Goal: Information Seeking & Learning: Compare options

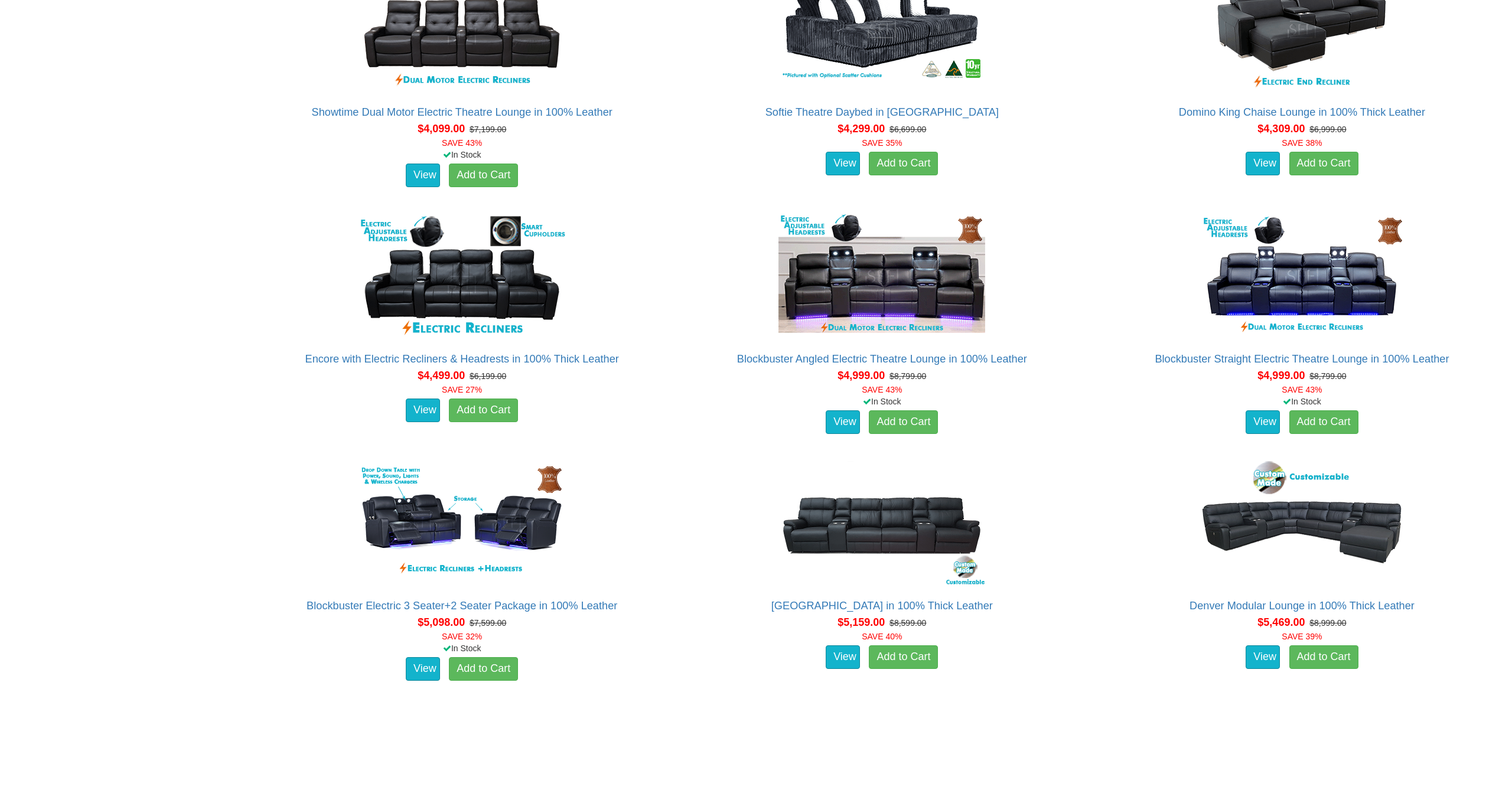
scroll to position [3056, 0]
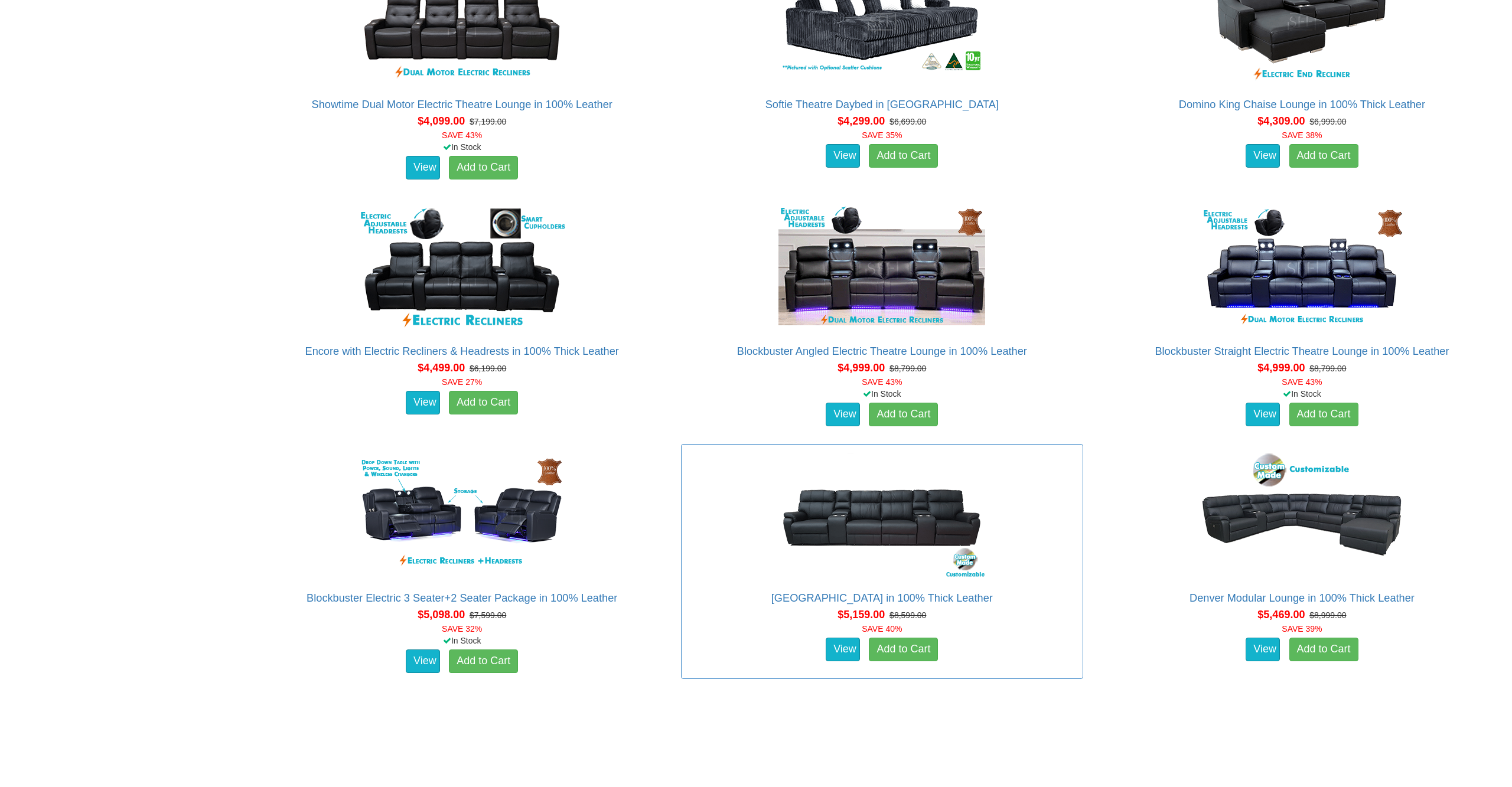
click at [787, 546] on img at bounding box center [881, 611] width 213 height 129
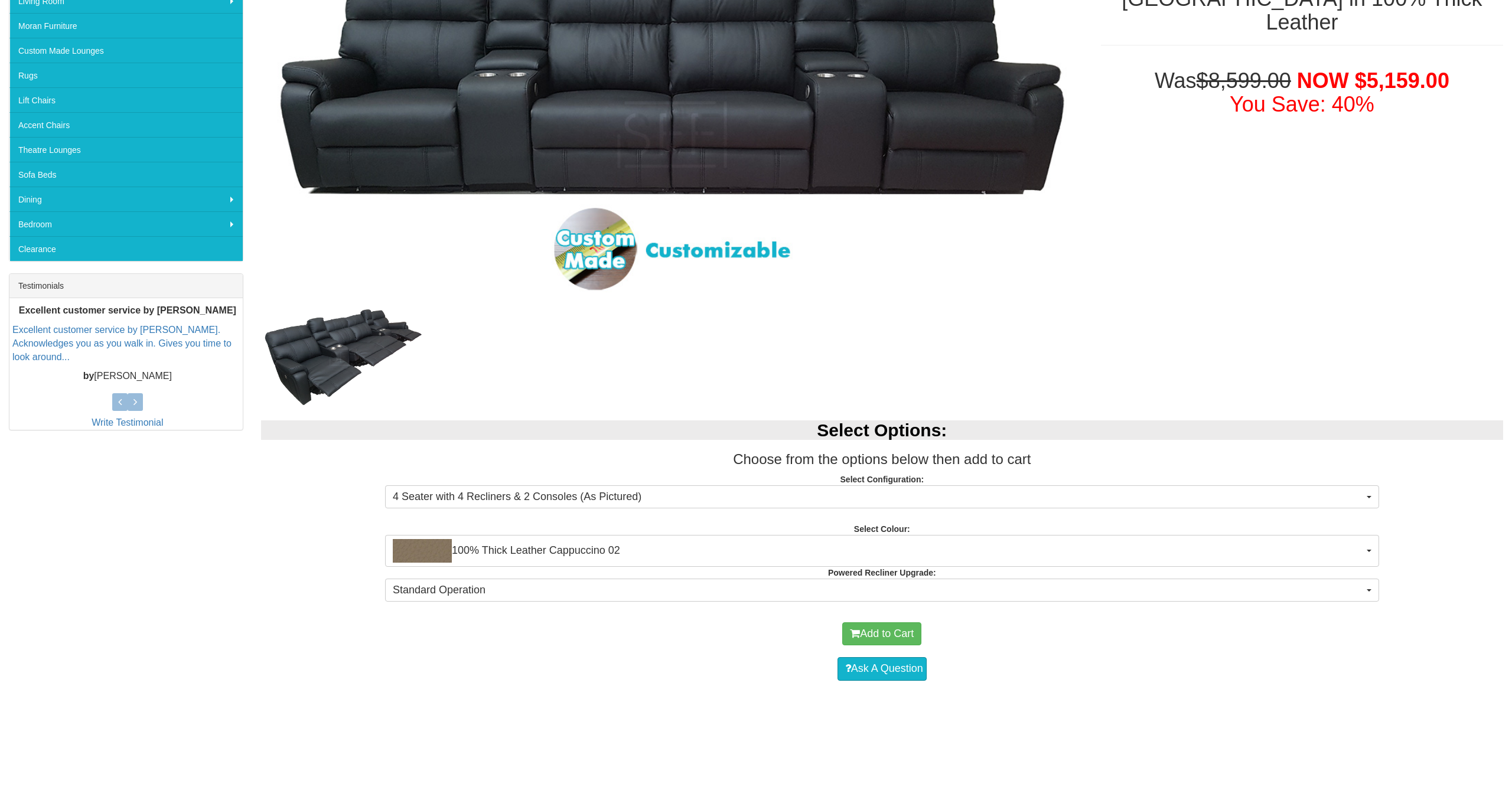
scroll to position [179, 0]
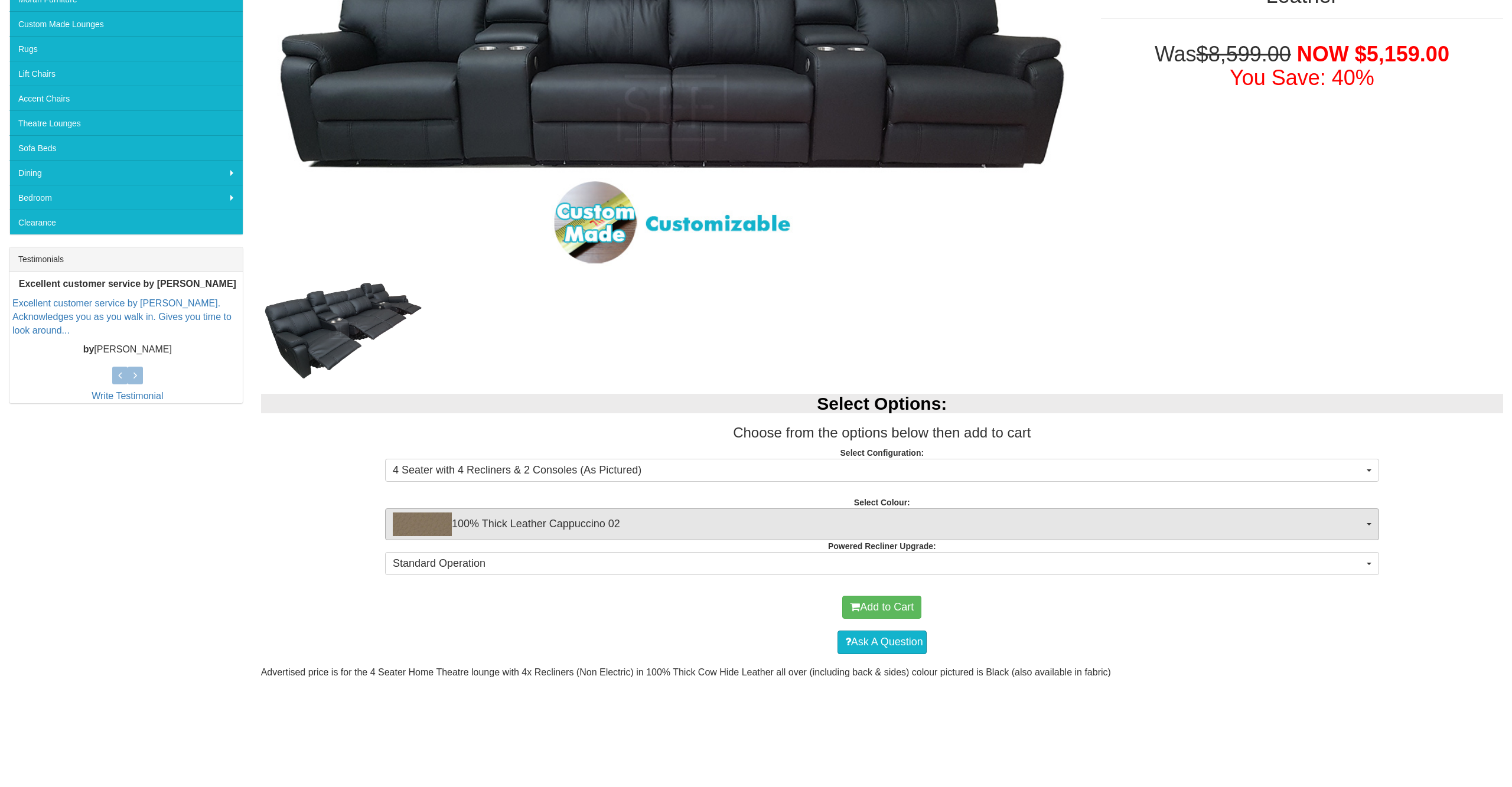
click at [772, 608] on span "100% Thick Leather Cappuccino 02" at bounding box center [878, 619] width 971 height 23
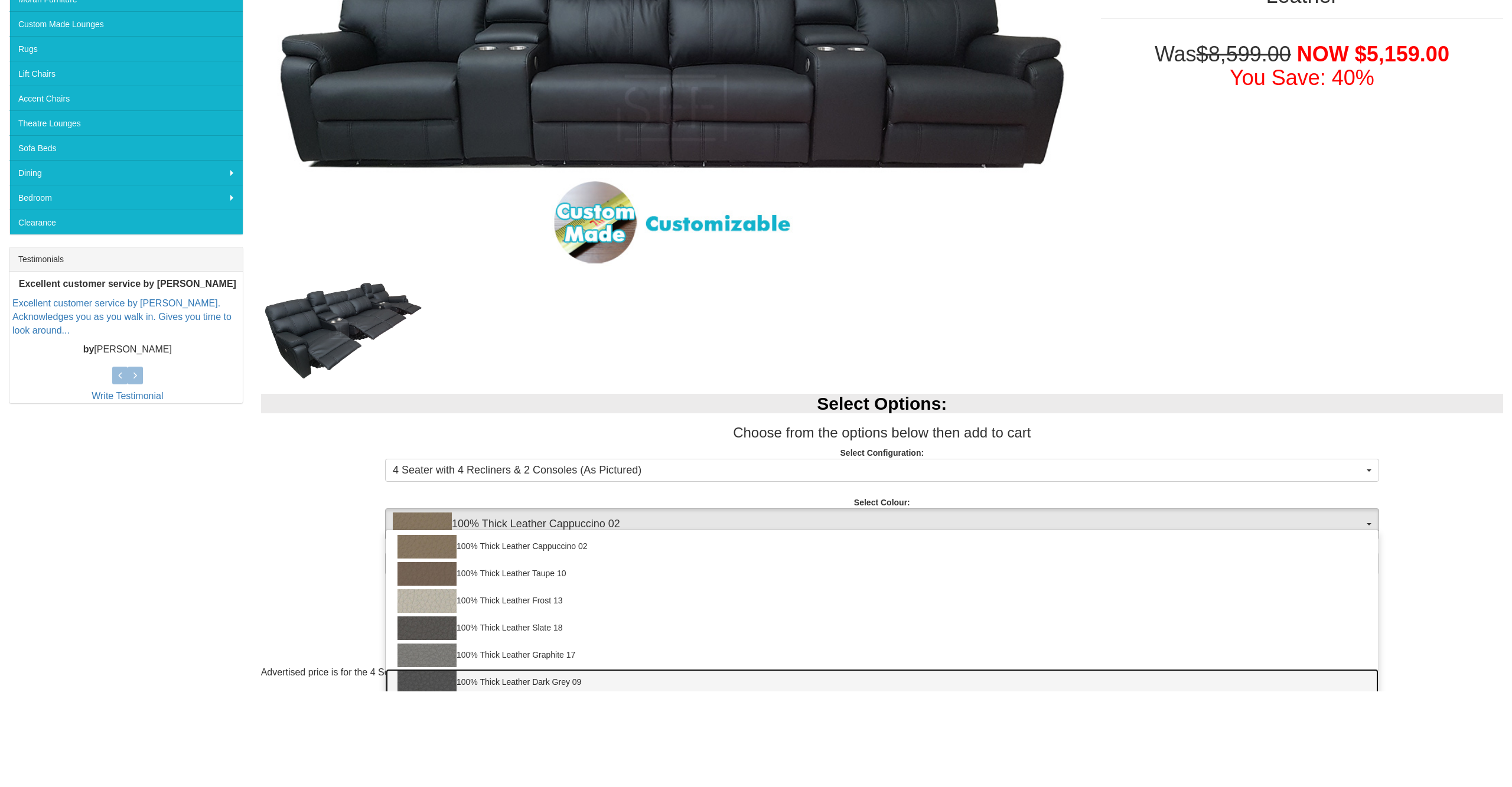
click at [739, 764] on link "100% Thick Leather Dark Grey 09" at bounding box center [882, 778] width 993 height 27
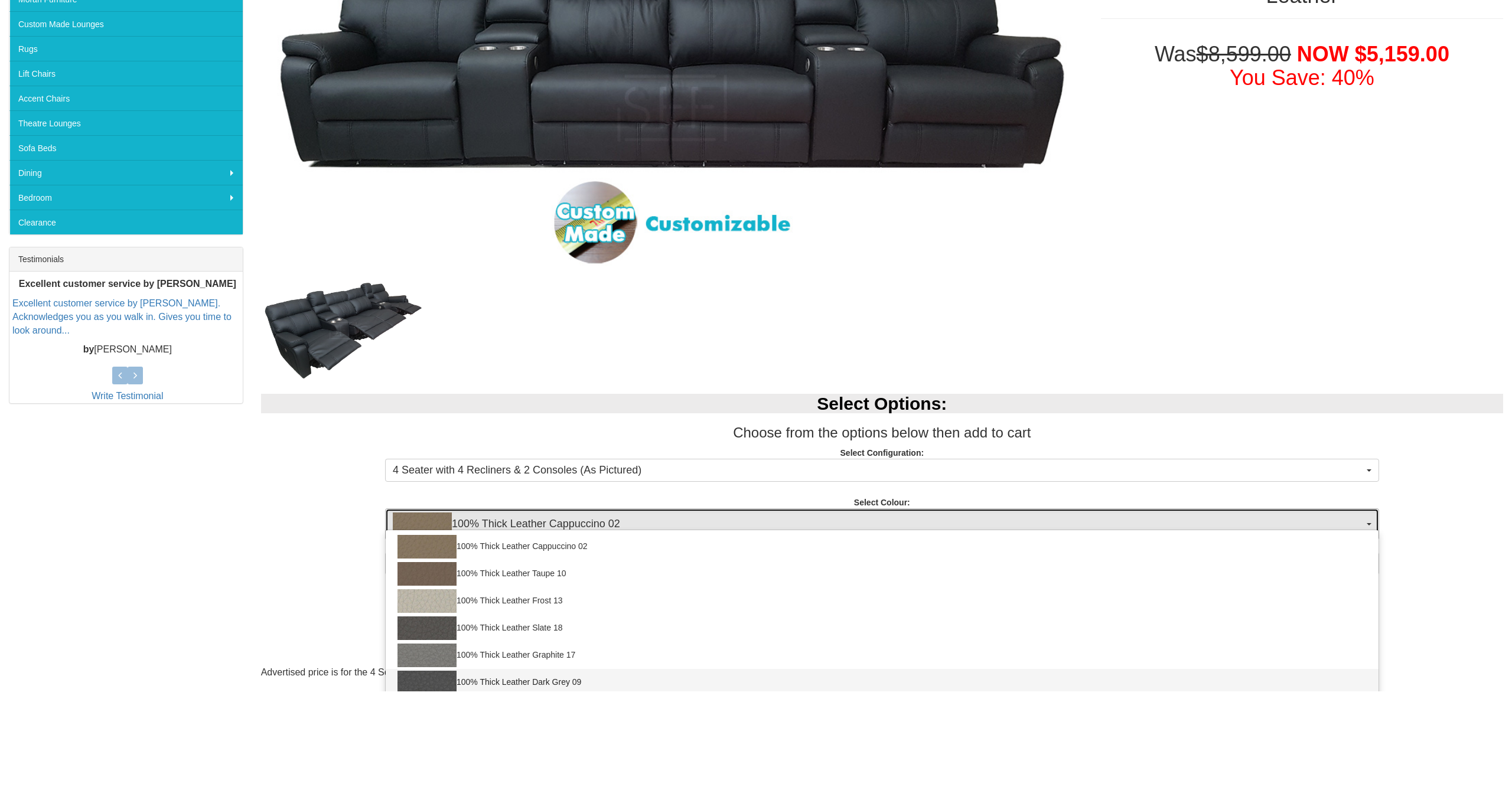
select select "1951"
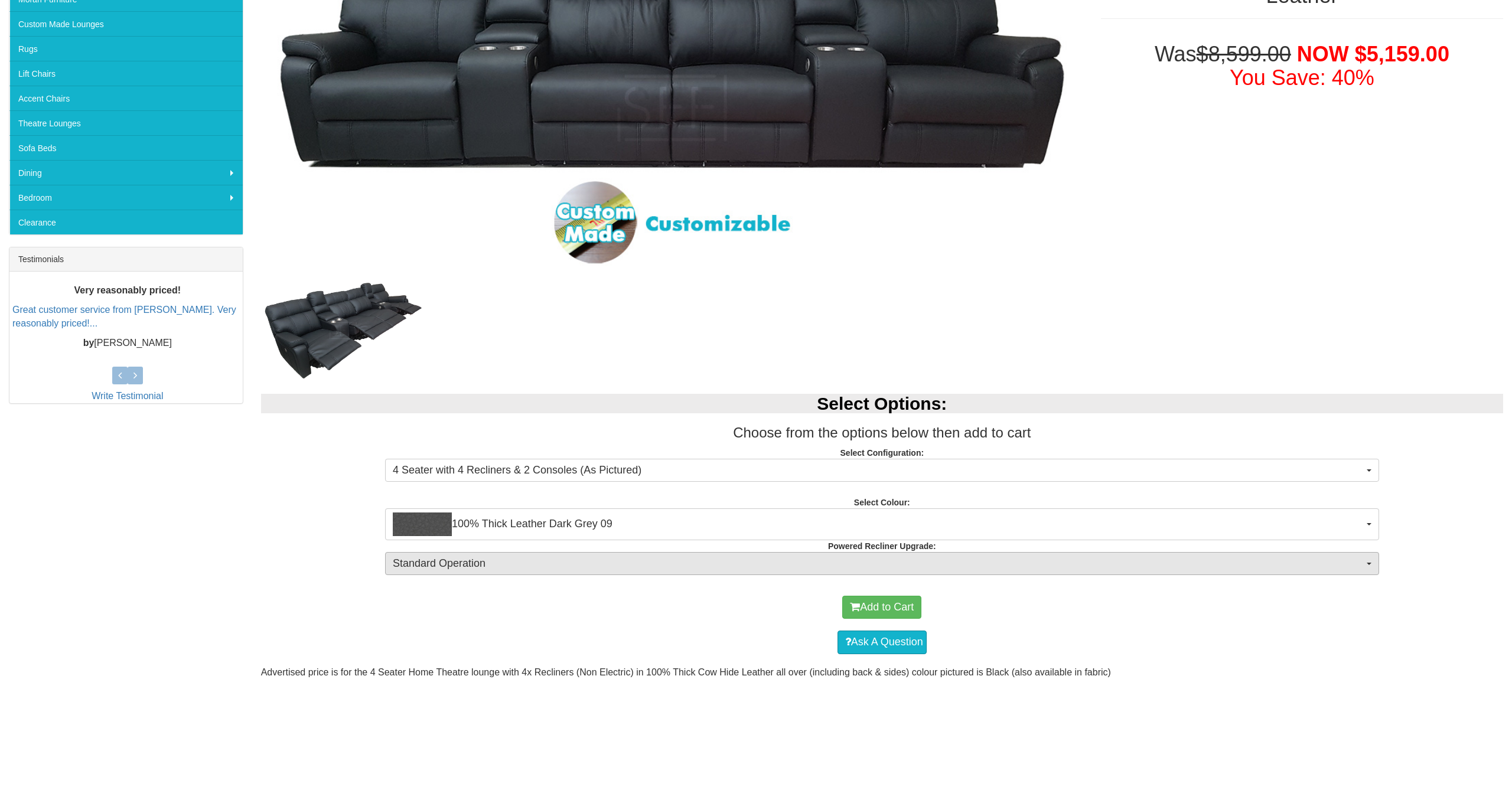
click at [556, 652] on span "Standard Operation" at bounding box center [878, 659] width 971 height 15
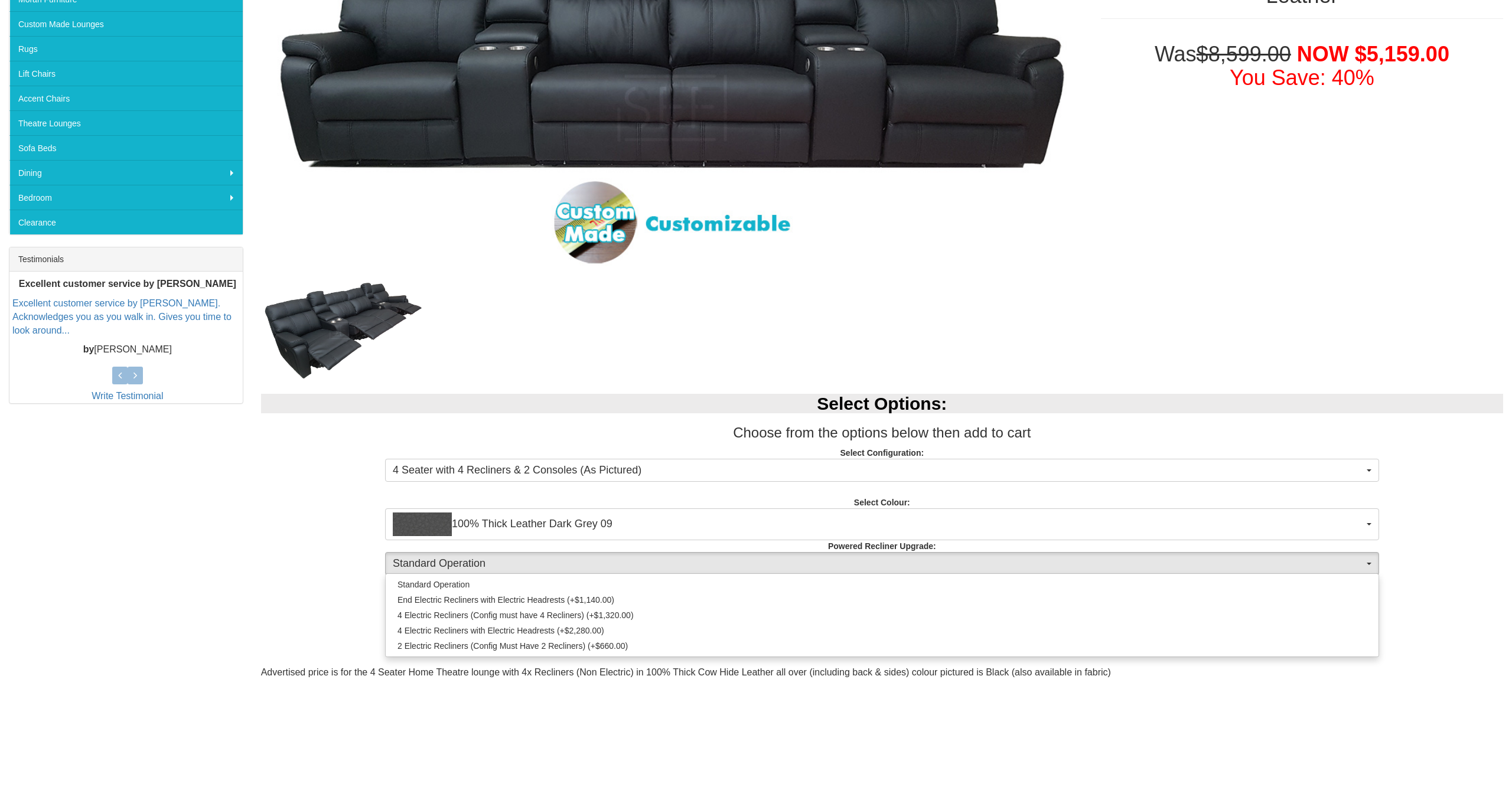
click at [302, 613] on div at bounding box center [756, 393] width 1512 height 787
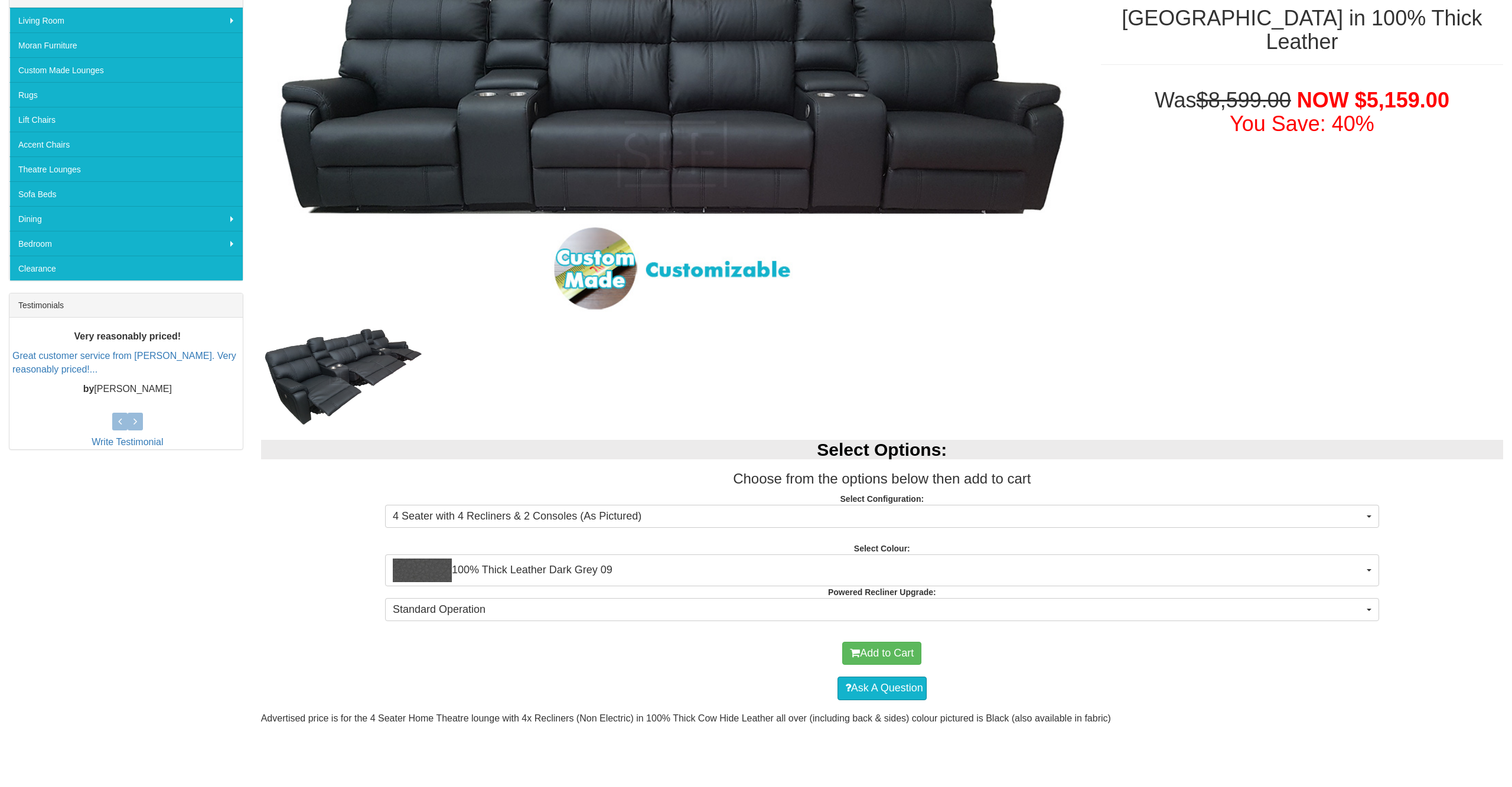
scroll to position [114, 0]
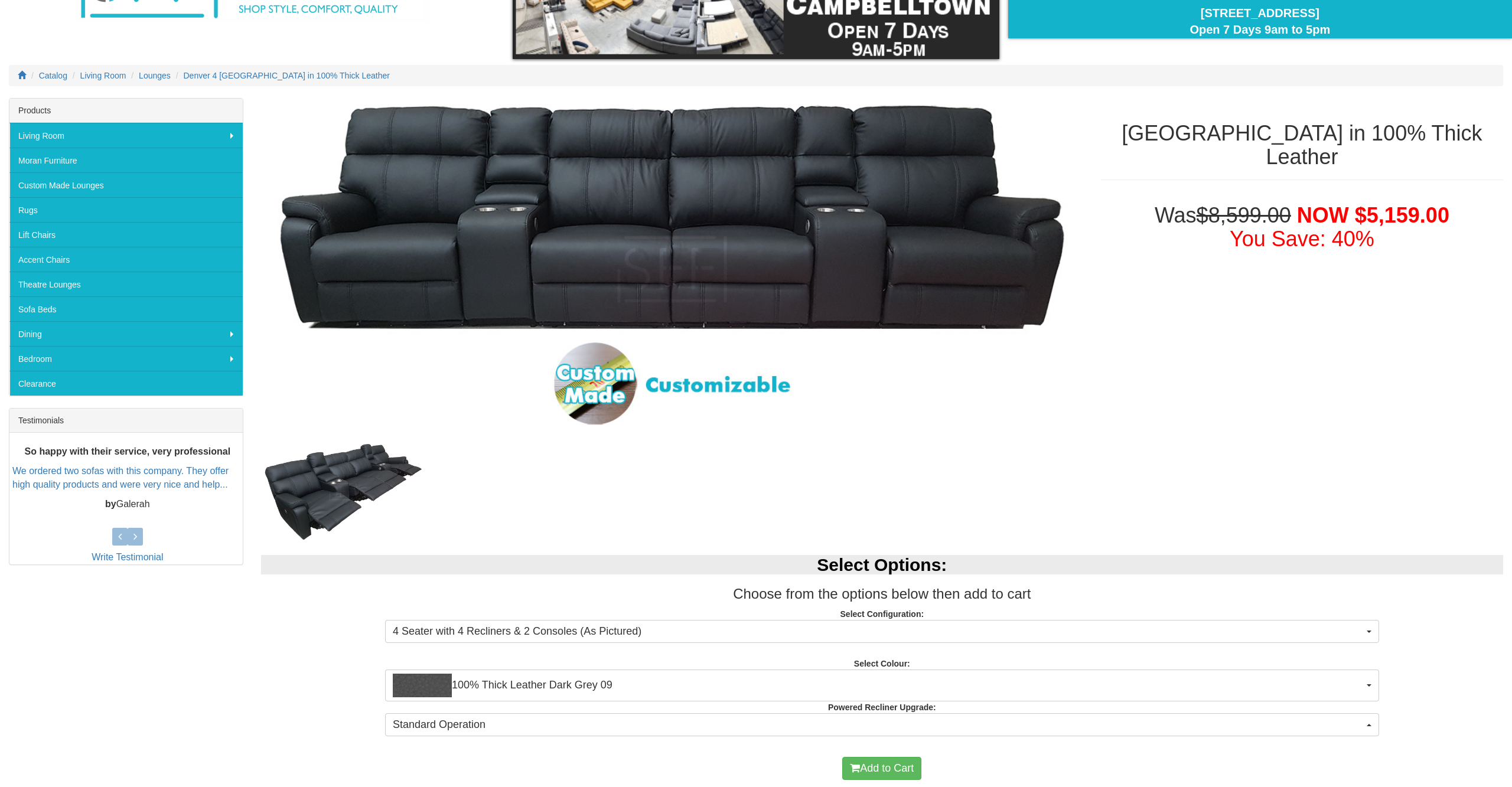
click at [505, 460] on div at bounding box center [672, 490] width 822 height 100
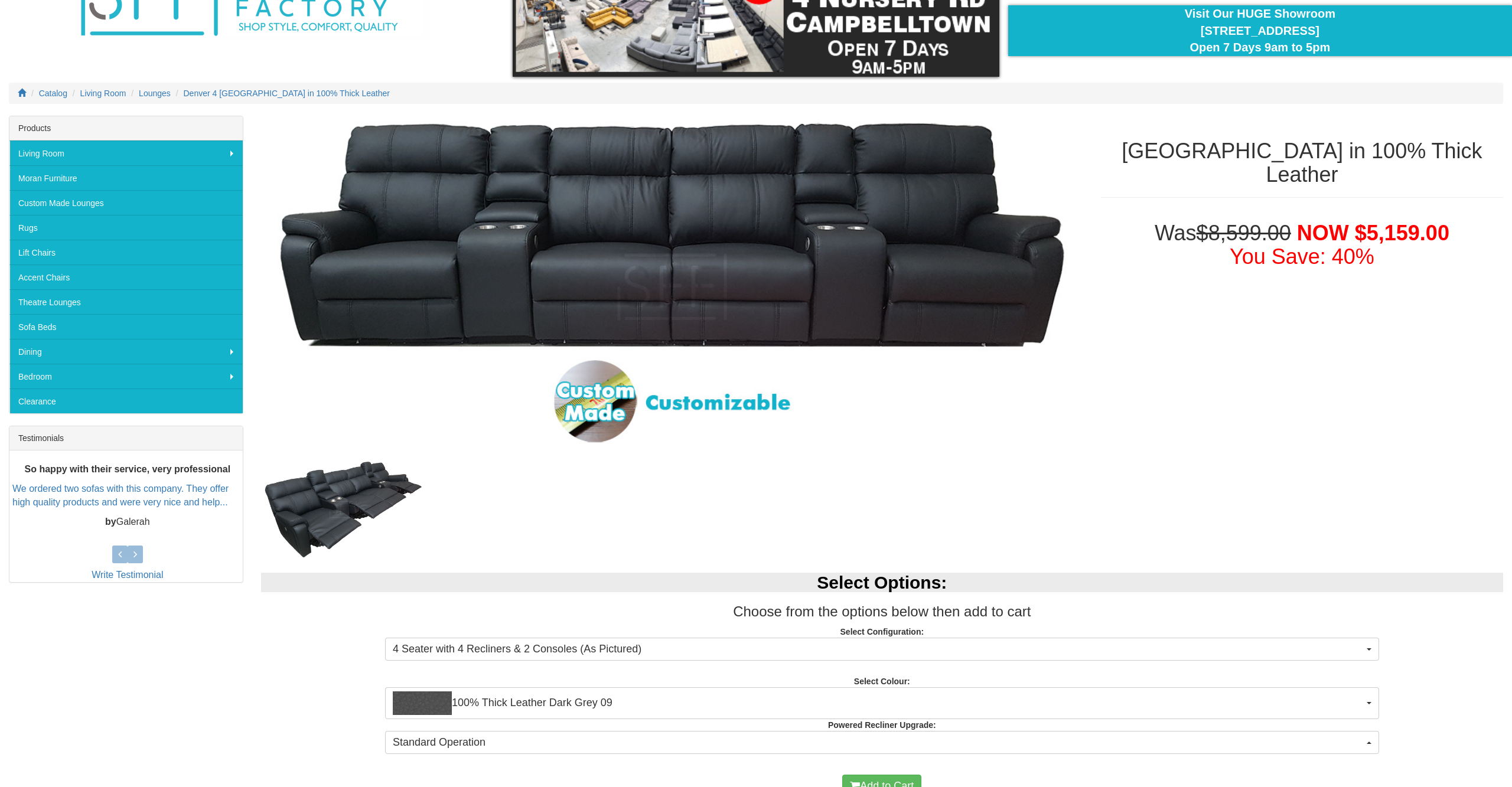
scroll to position [0, 0]
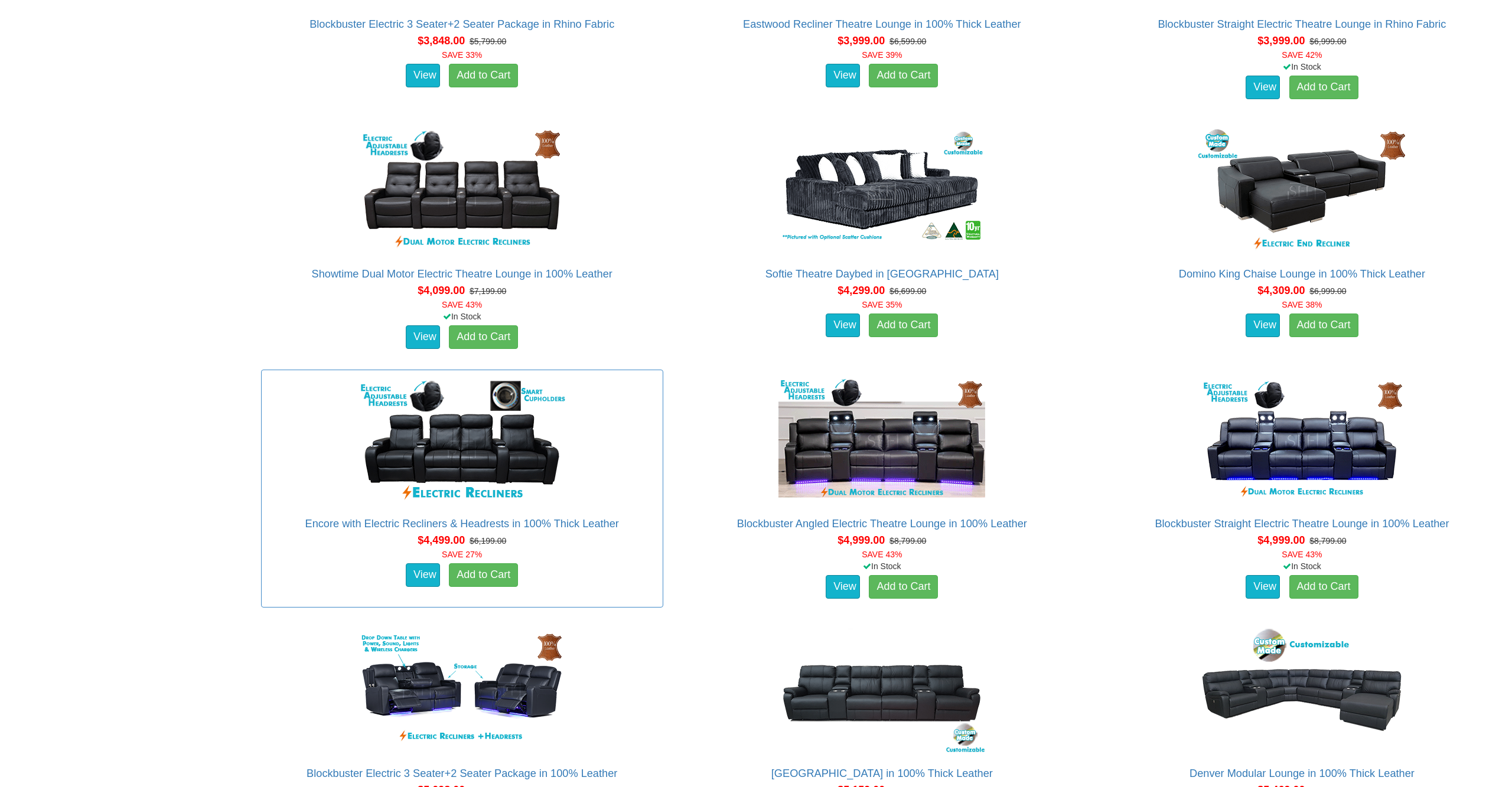
scroll to position [3008, 0]
click at [362, 277] on link "Showtime Dual Motor Electric Theatre Lounge in 100% Leather" at bounding box center [462, 274] width 300 height 12
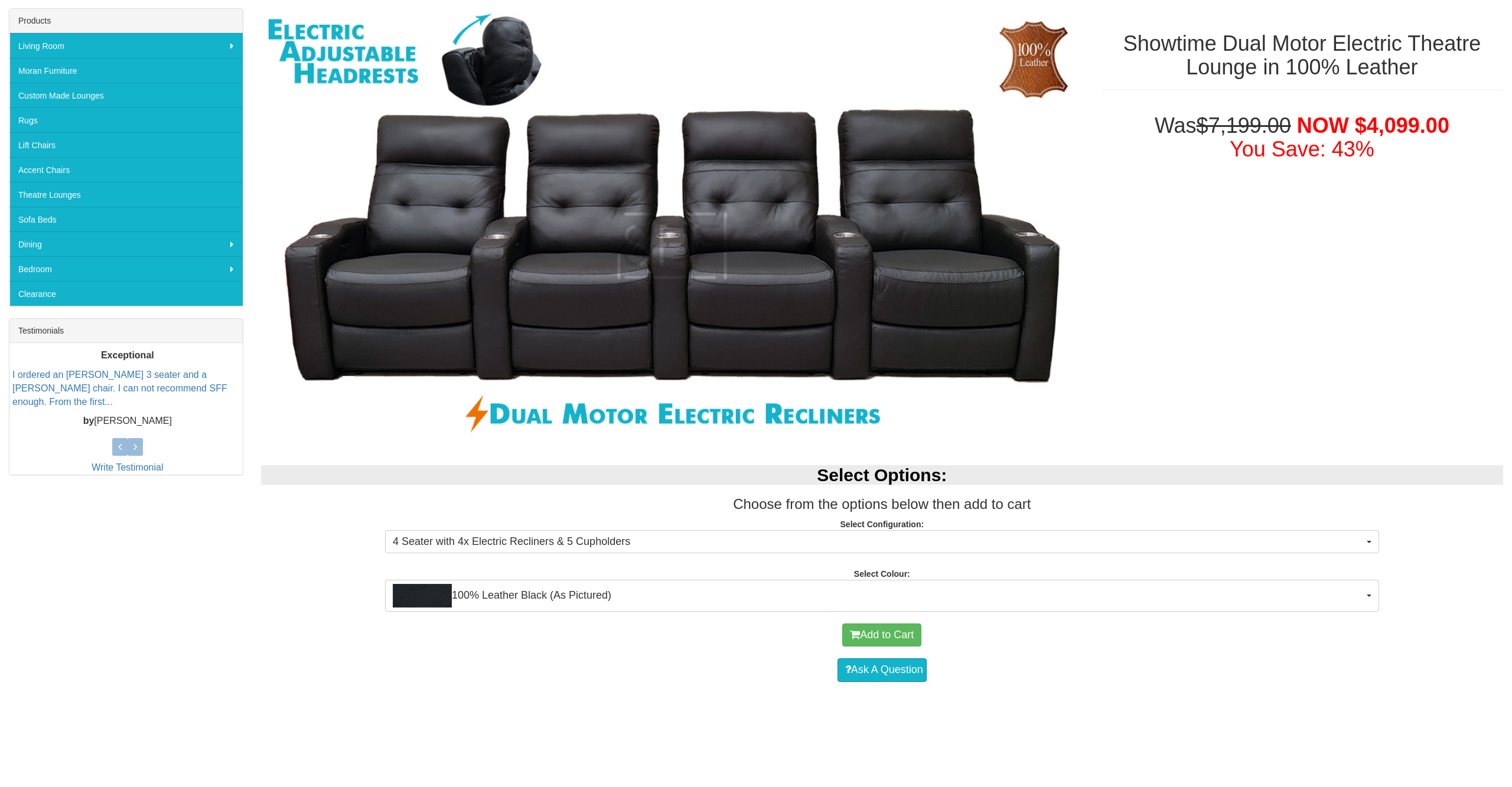
scroll to position [204, 0]
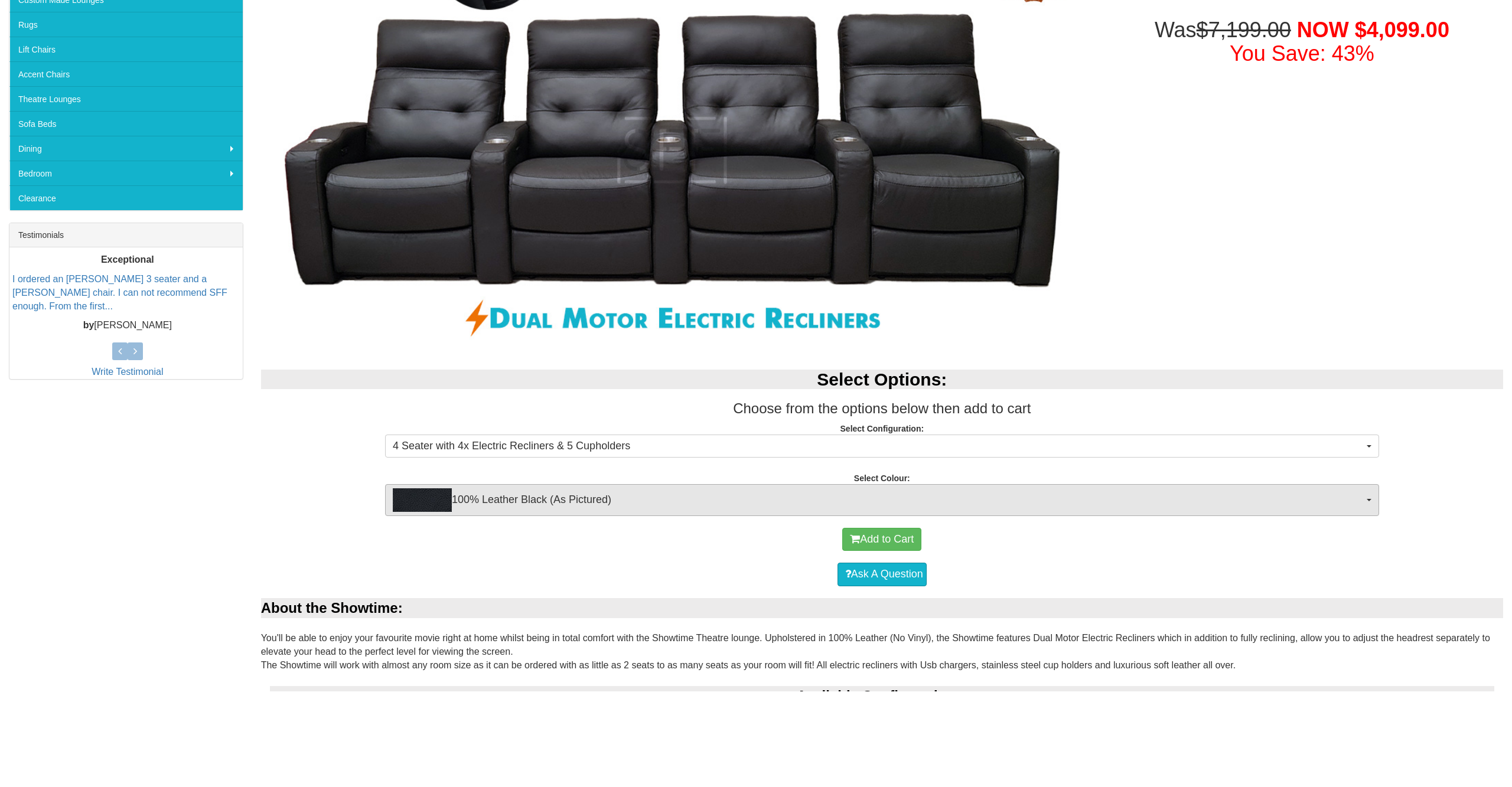
click at [563, 583] on span "100% Leather Black (As Pictured)" at bounding box center [878, 595] width 971 height 23
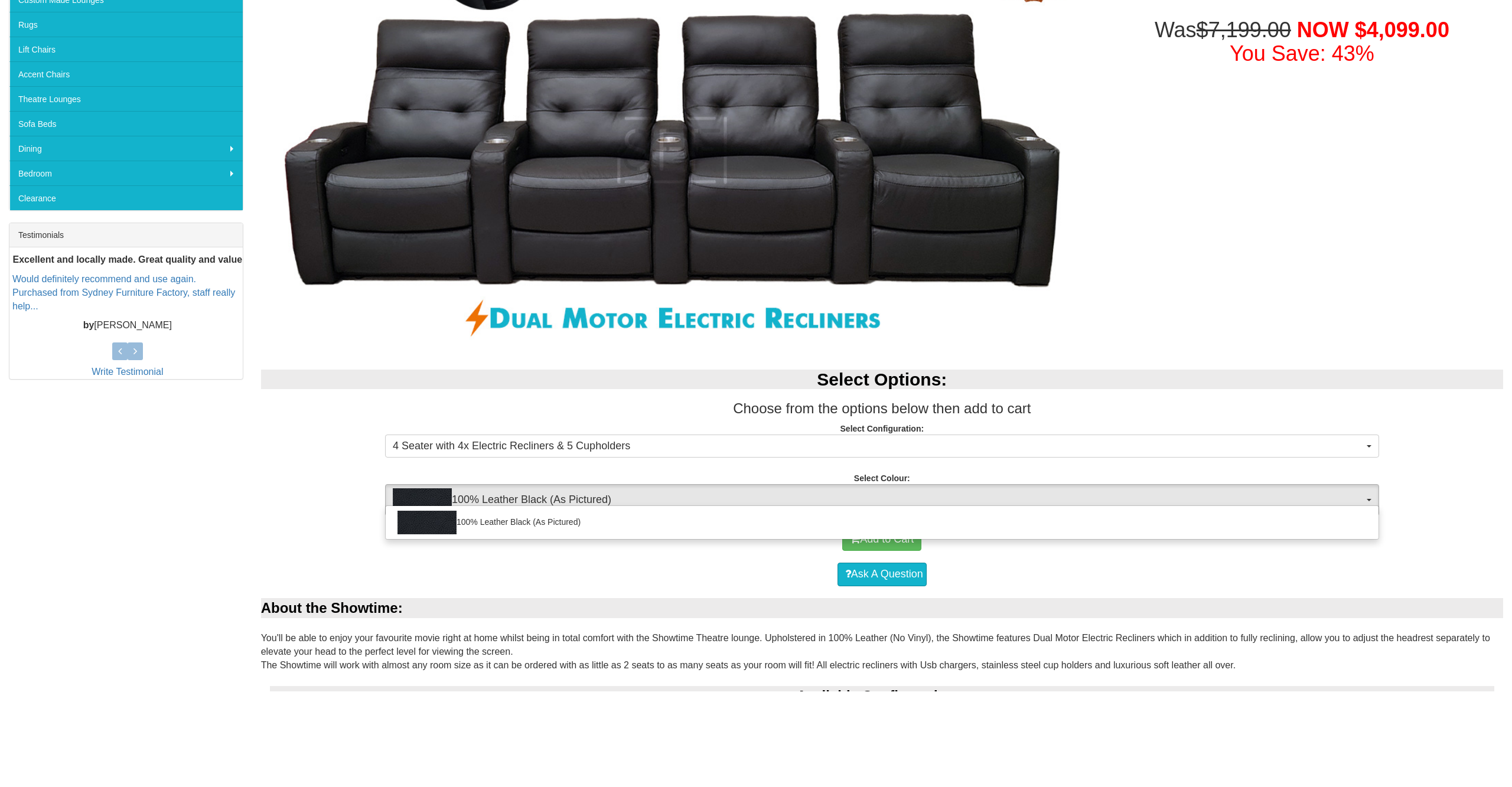
click at [573, 460] on div at bounding box center [756, 393] width 1512 height 787
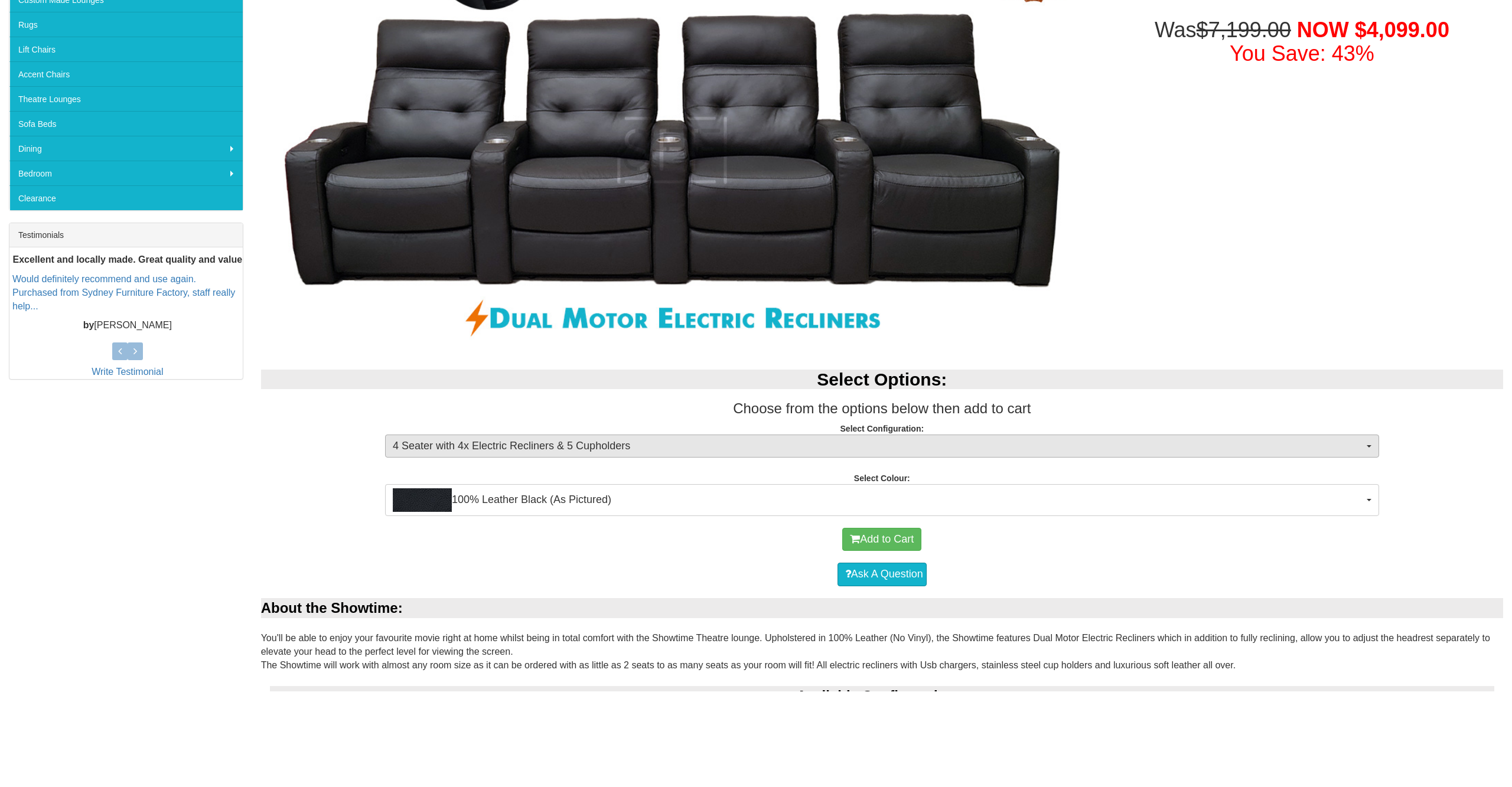
click at [579, 535] on span "4 Seater with 4x Electric Recliners & 5 Cupholders" at bounding box center [878, 542] width 971 height 15
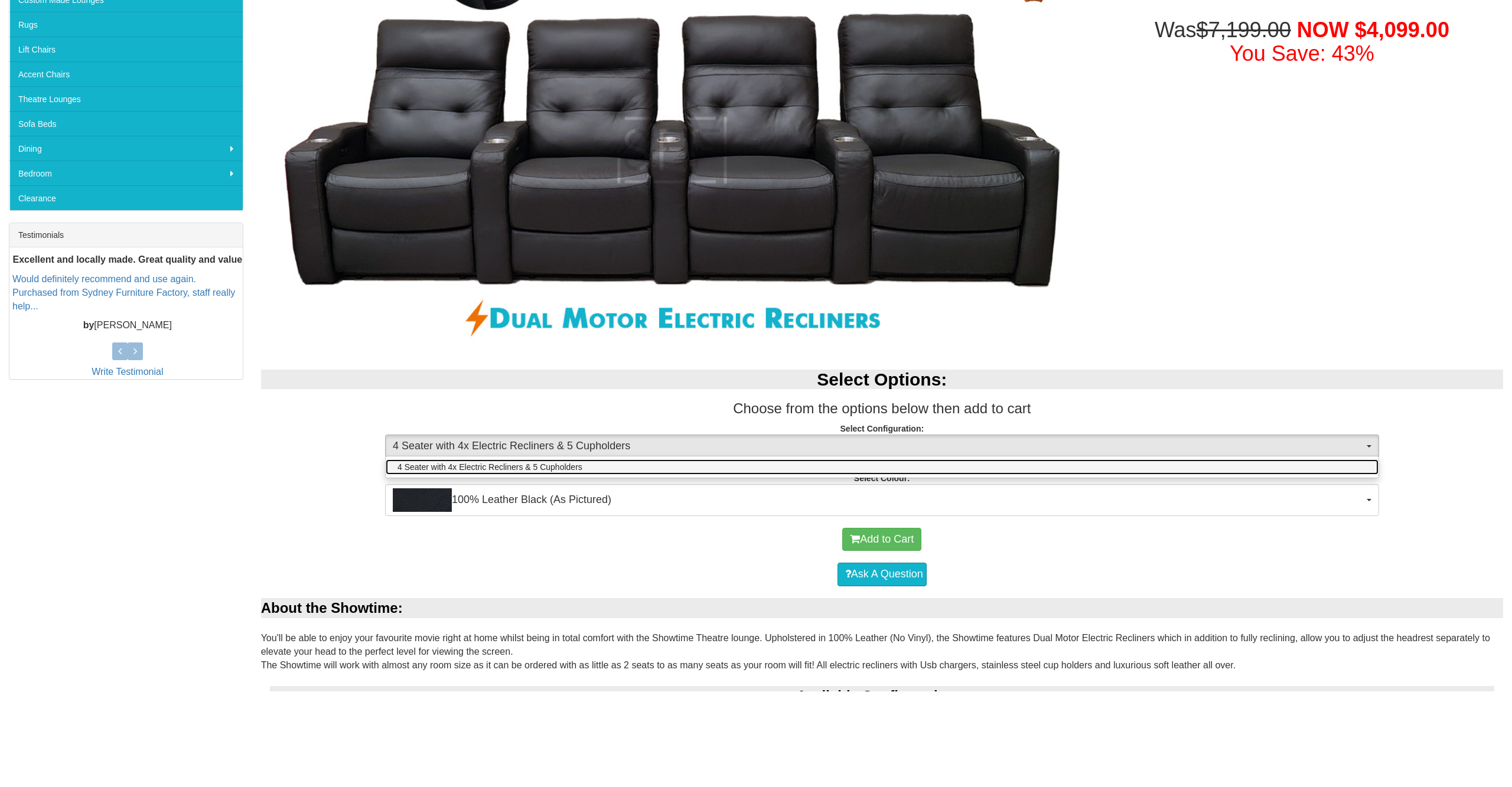
click at [581, 556] on span "4 Seater with 4x Electric Recliners & 5 Cupholders" at bounding box center [490, 562] width 185 height 12
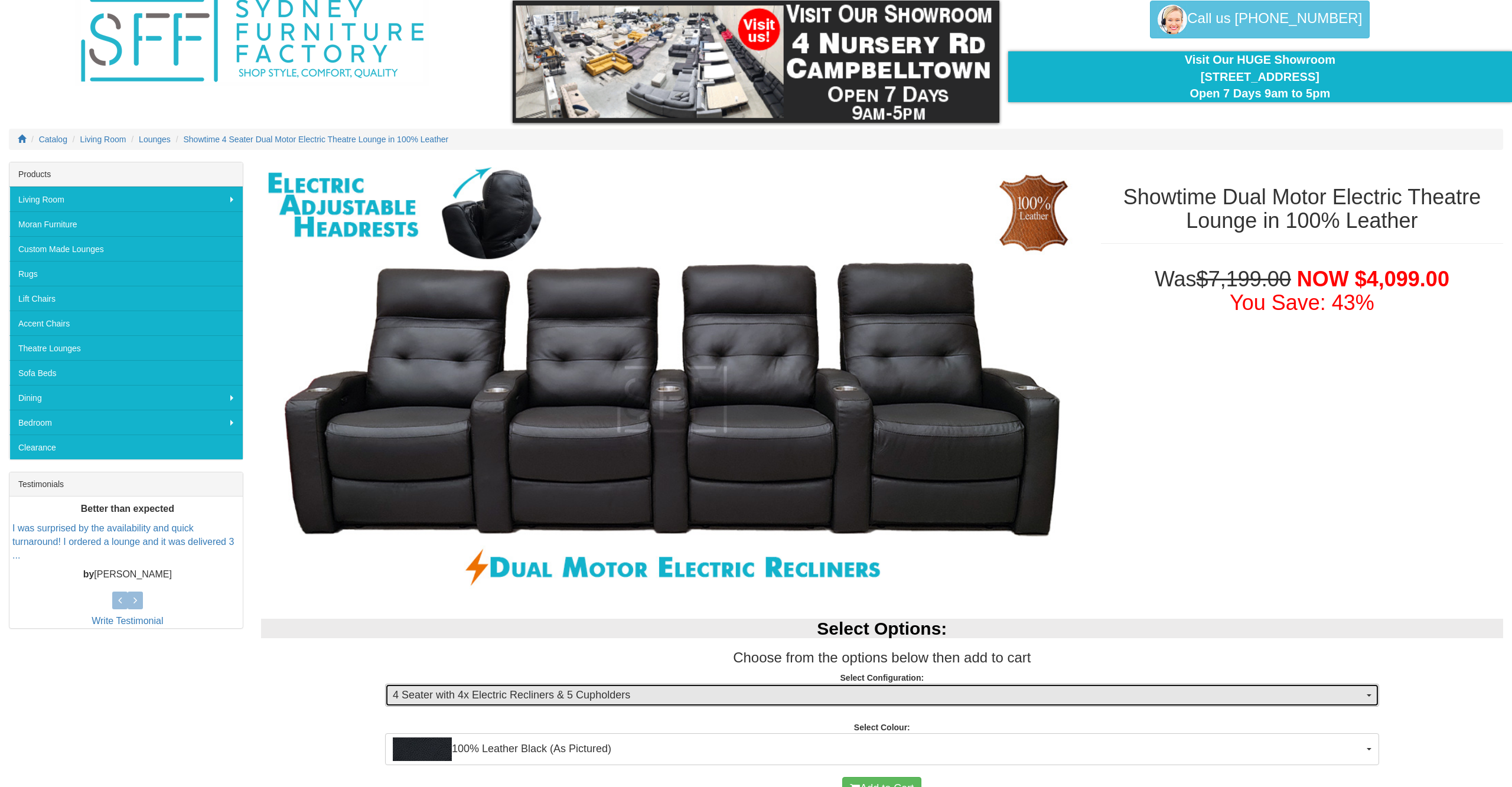
scroll to position [0, 0]
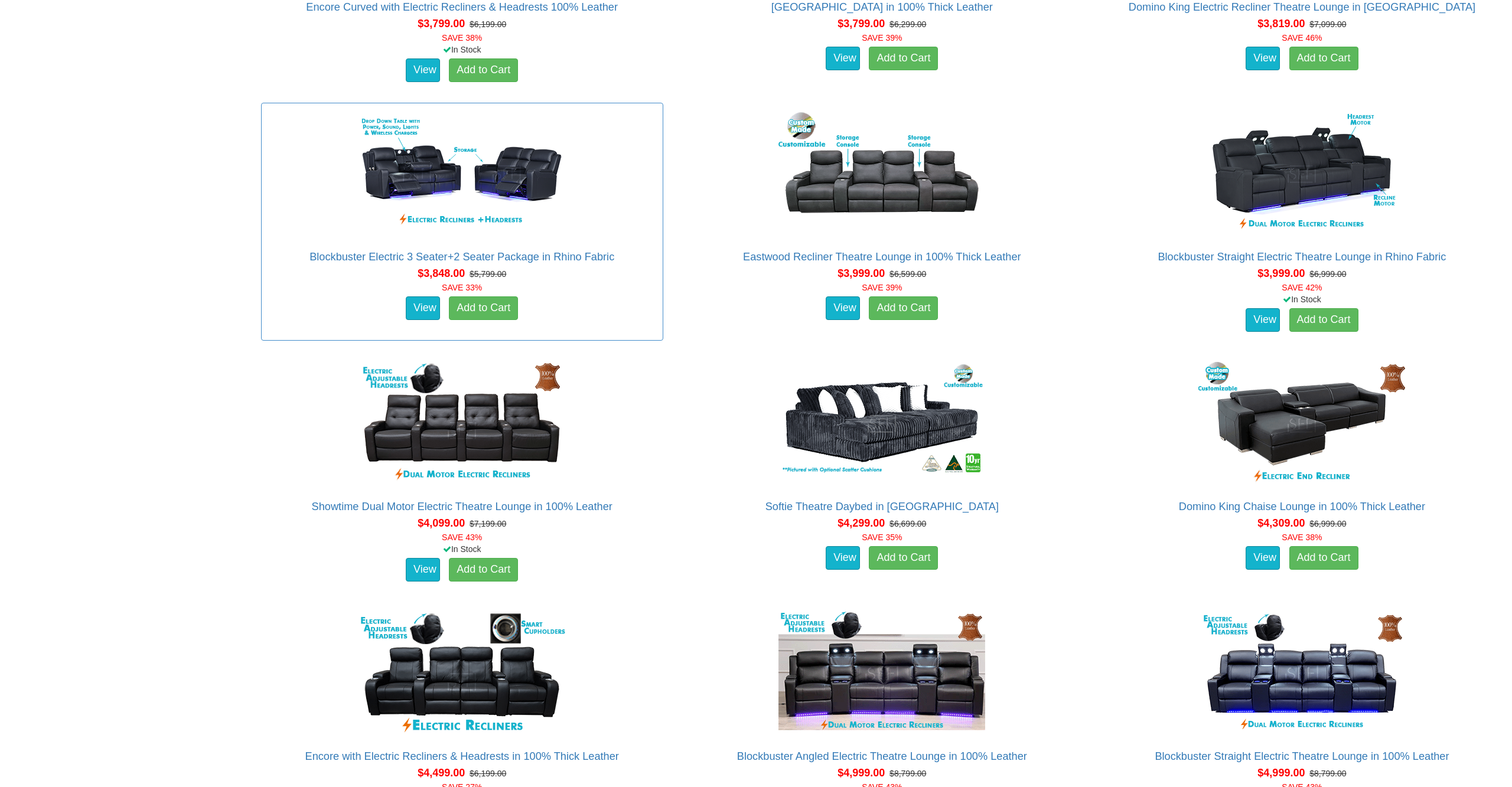
scroll to position [2755, 0]
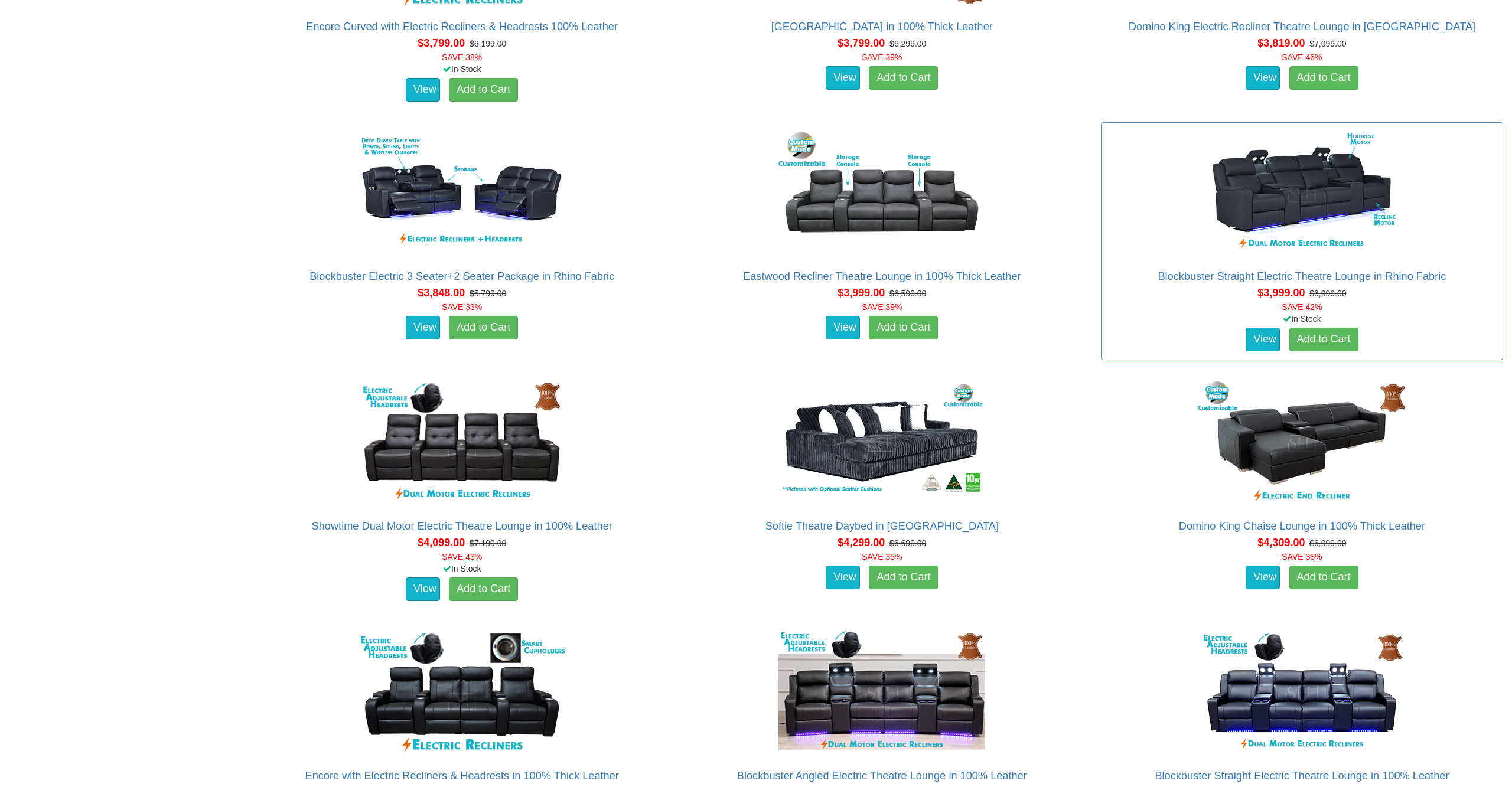
click at [1271, 202] on img at bounding box center [1302, 195] width 213 height 129
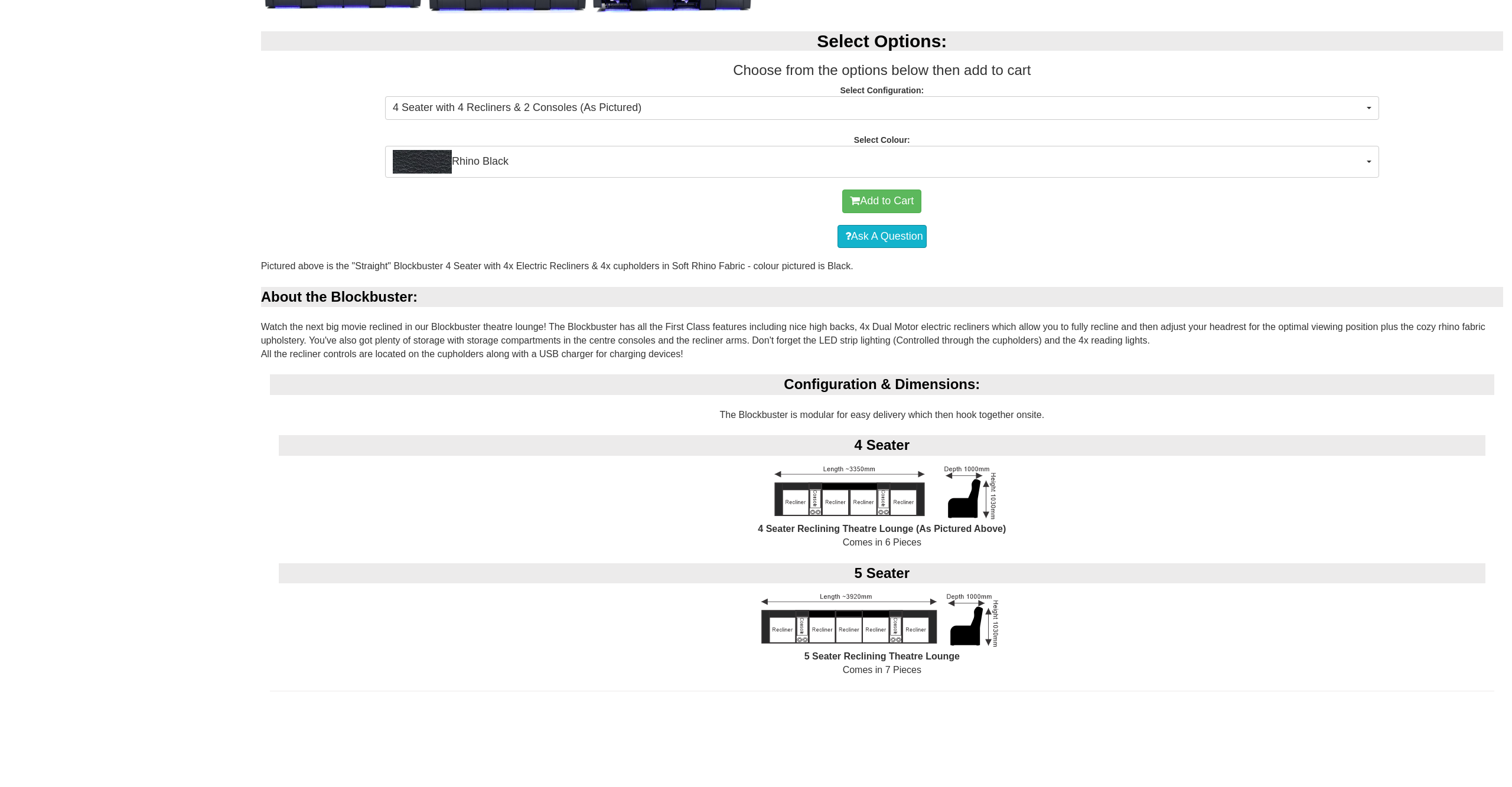
scroll to position [732, 0]
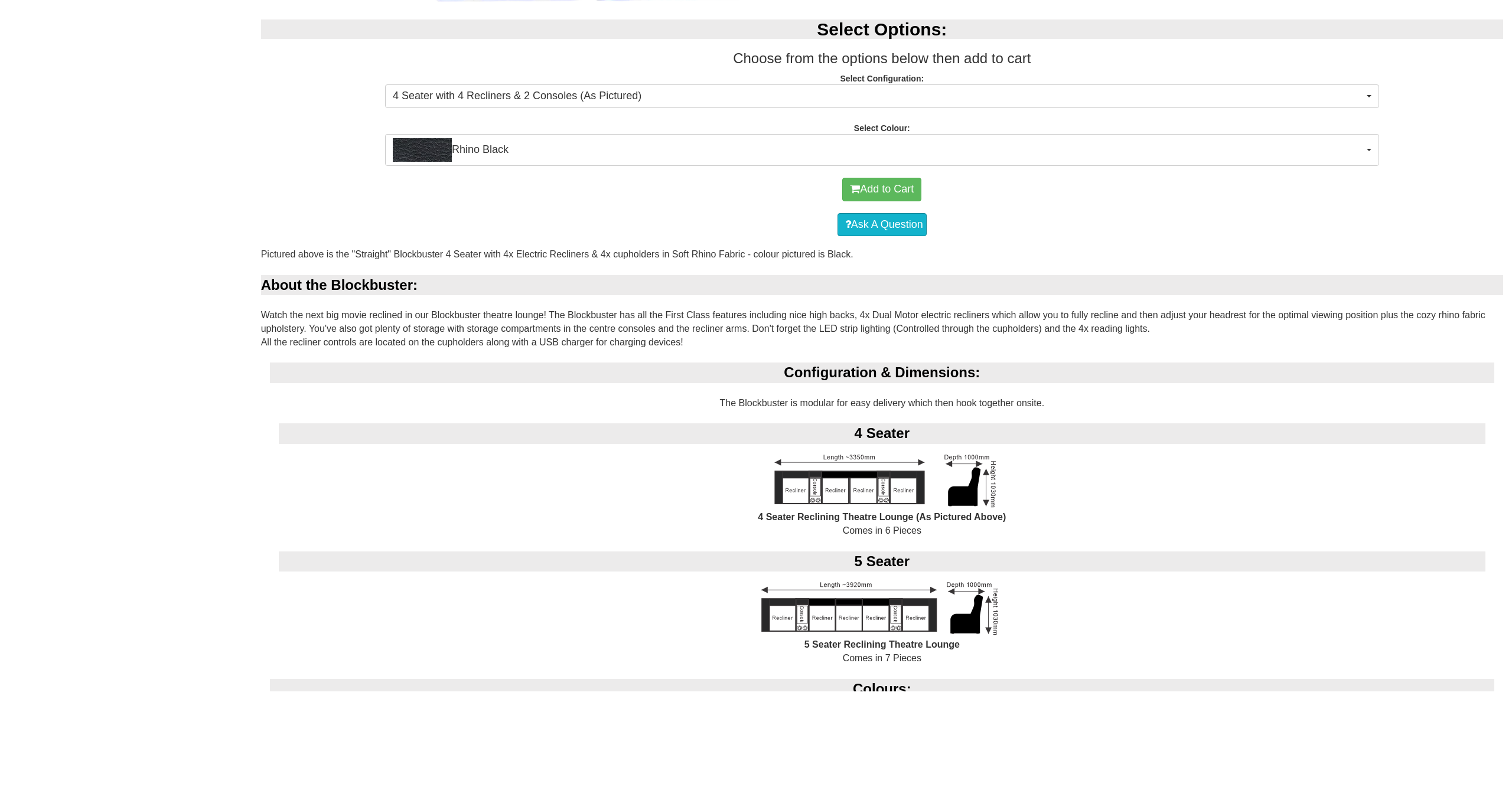
click at [662, 262] on div "Add to Cart Ask A Question" at bounding box center [881, 302] width 1242 height 82
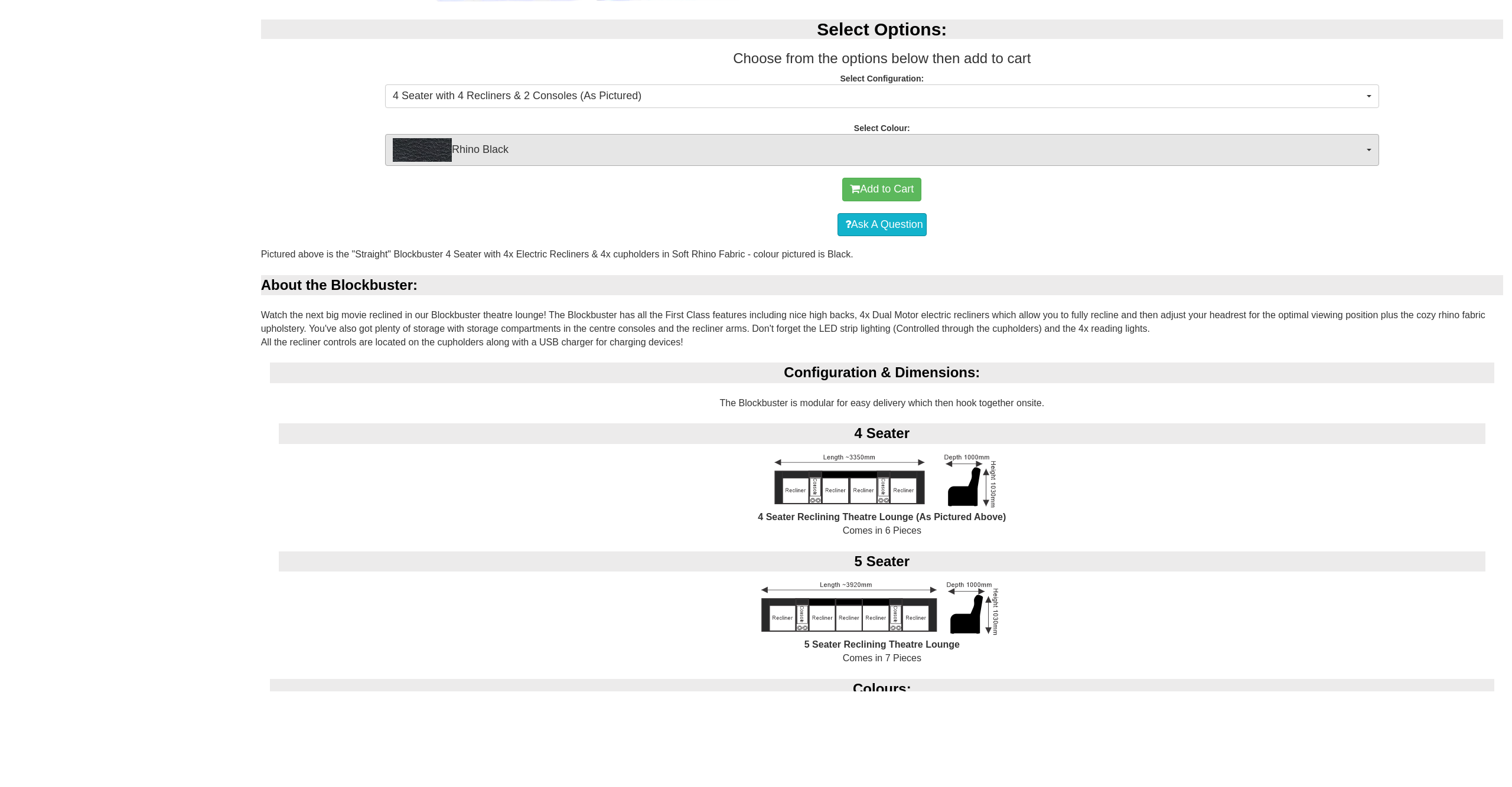
click at [672, 234] on span "Rhino Black" at bounding box center [878, 245] width 971 height 23
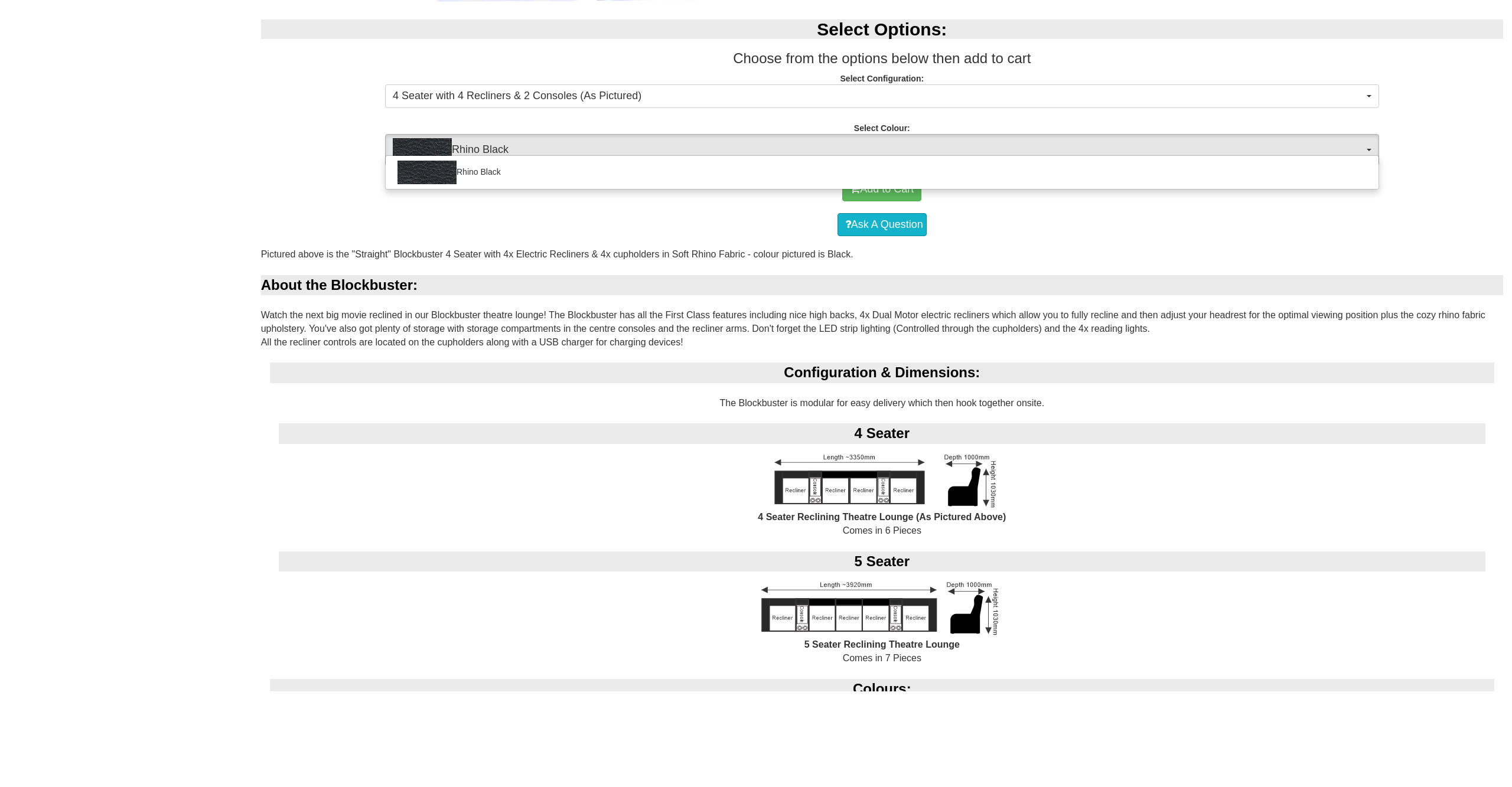
click at [672, 146] on div at bounding box center [756, 393] width 1512 height 787
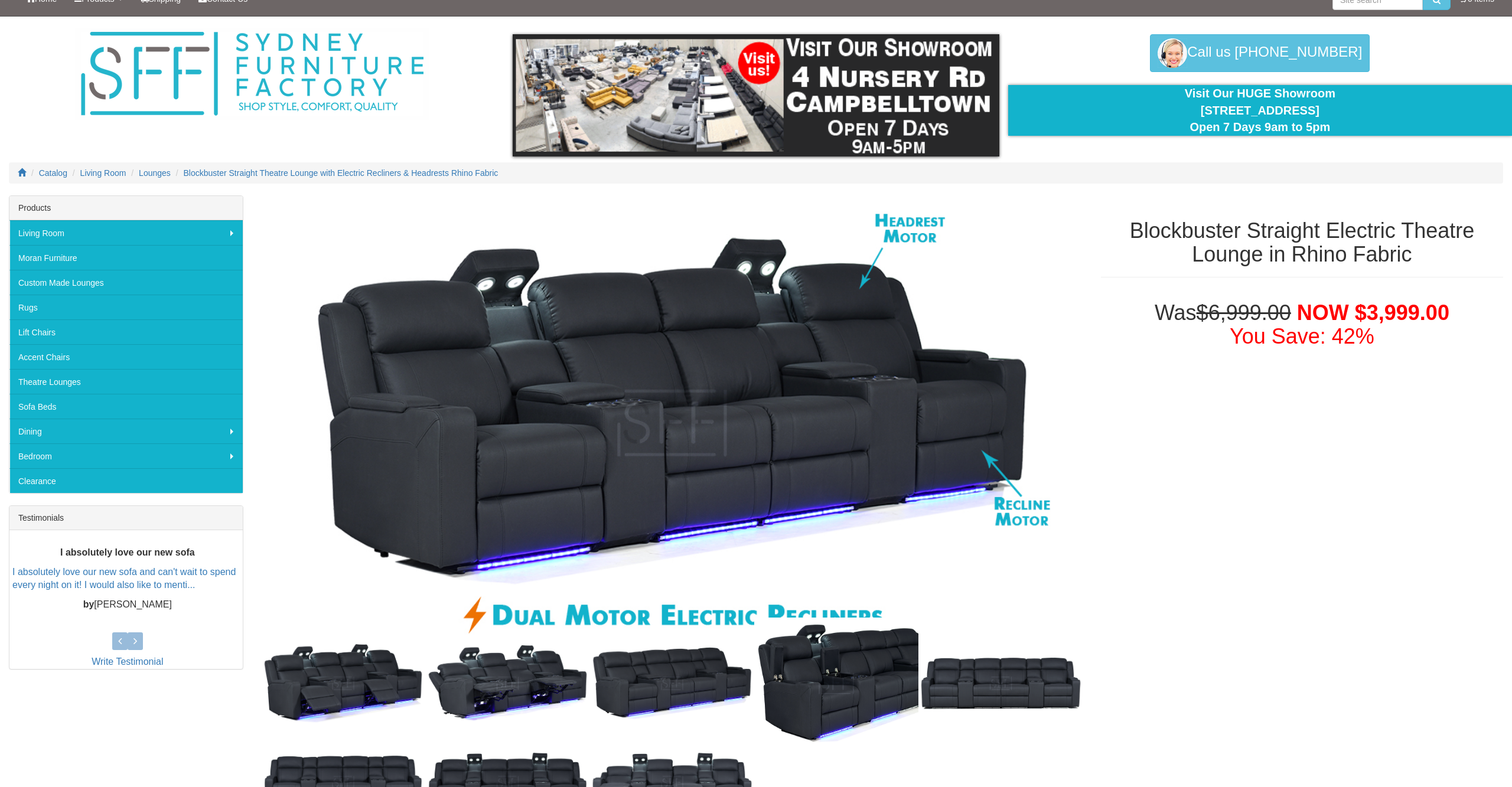
scroll to position [0, 0]
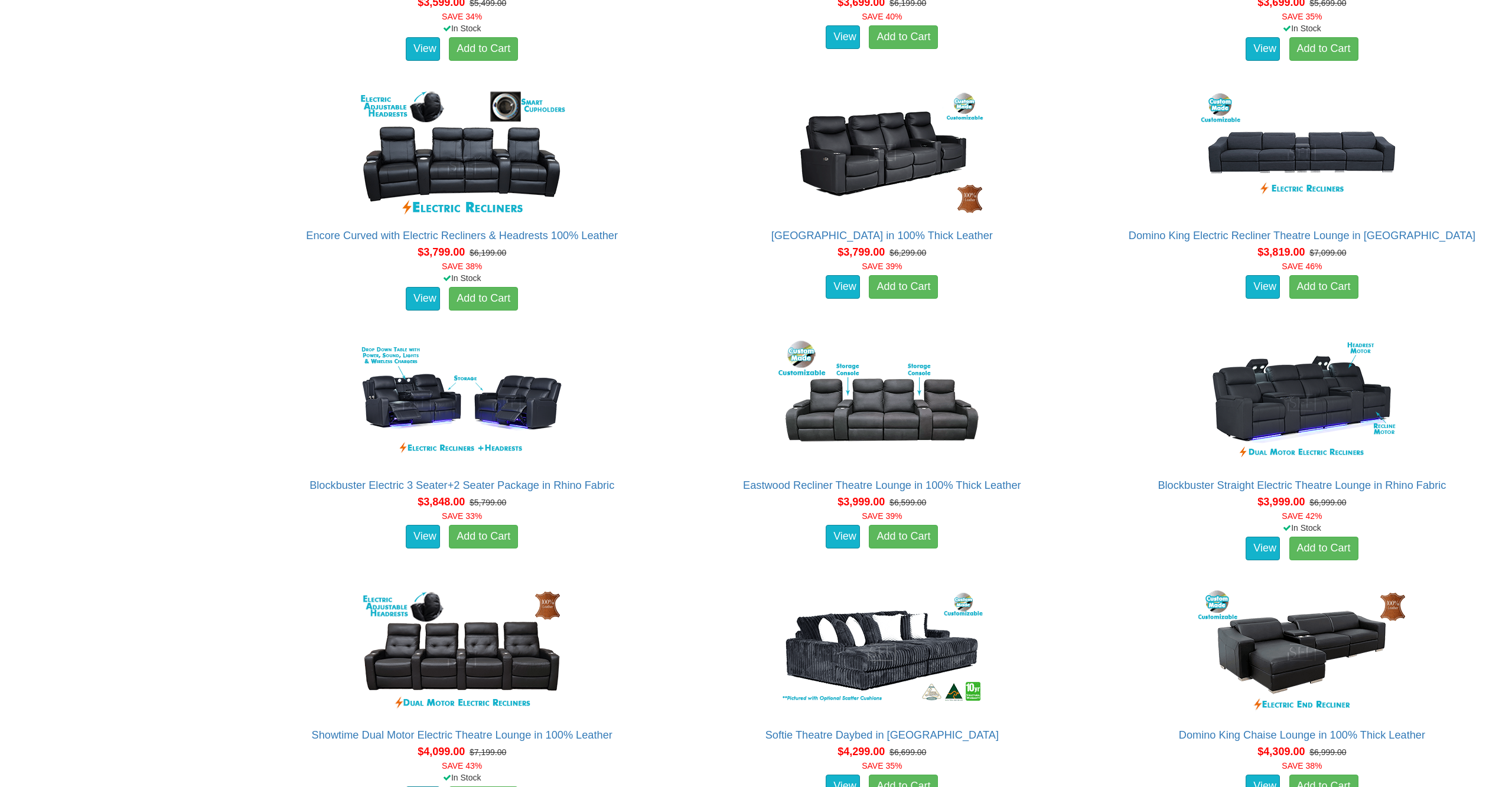
scroll to position [2334, 0]
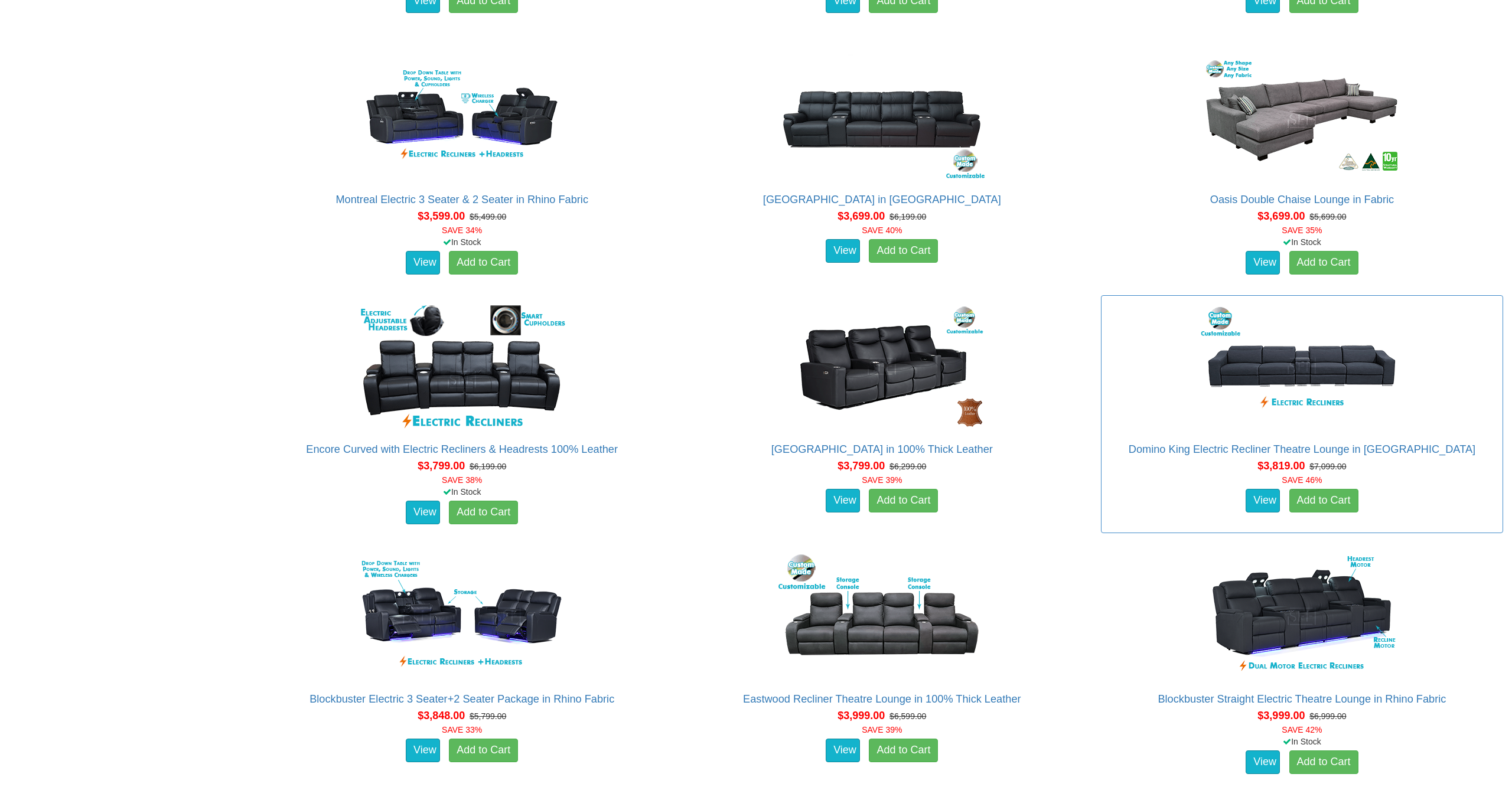
click at [1305, 363] on img at bounding box center [1302, 367] width 213 height 129
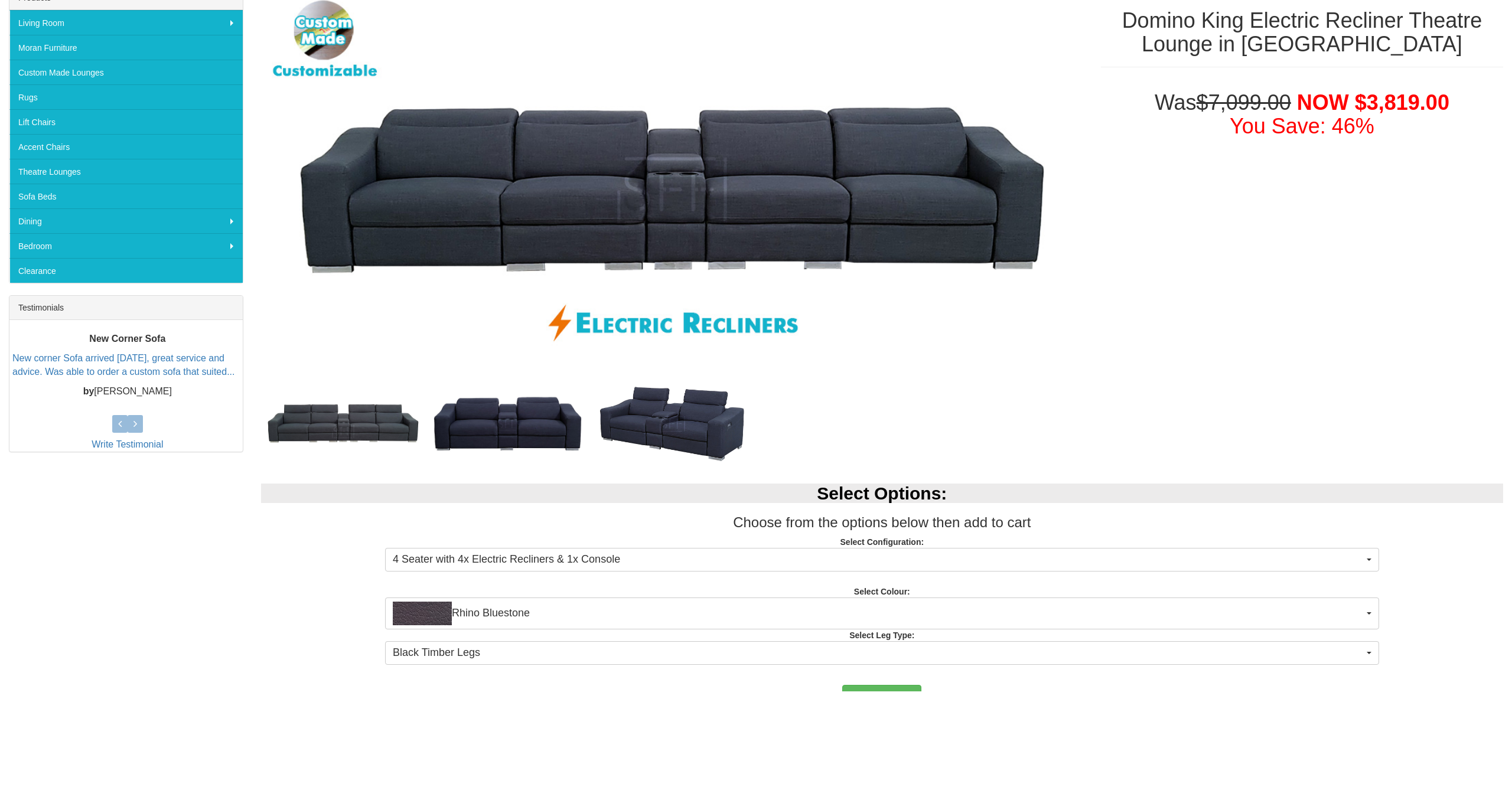
scroll to position [131, 0]
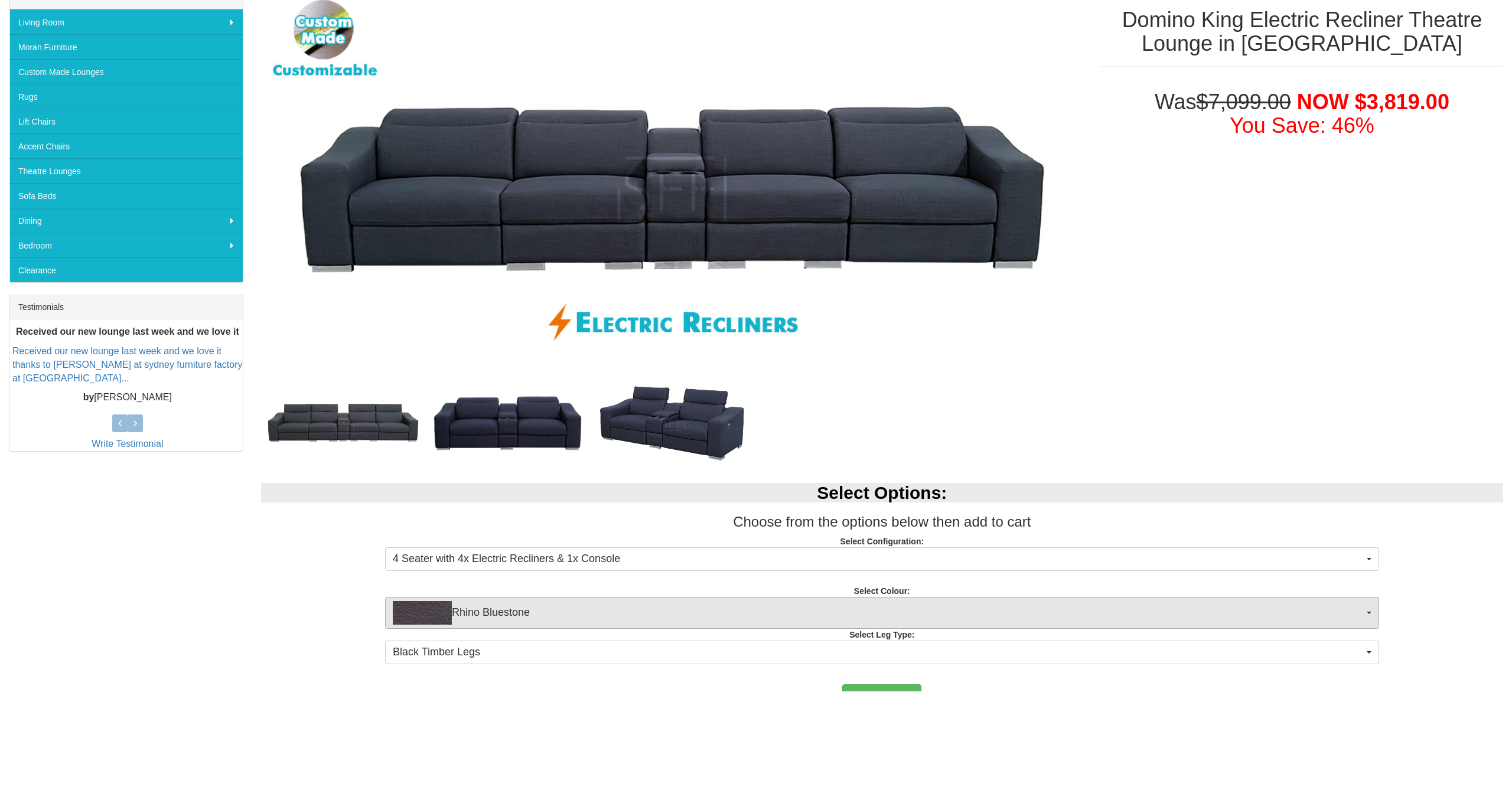
click at [485, 697] on span "Rhino Bluestone" at bounding box center [878, 708] width 971 height 23
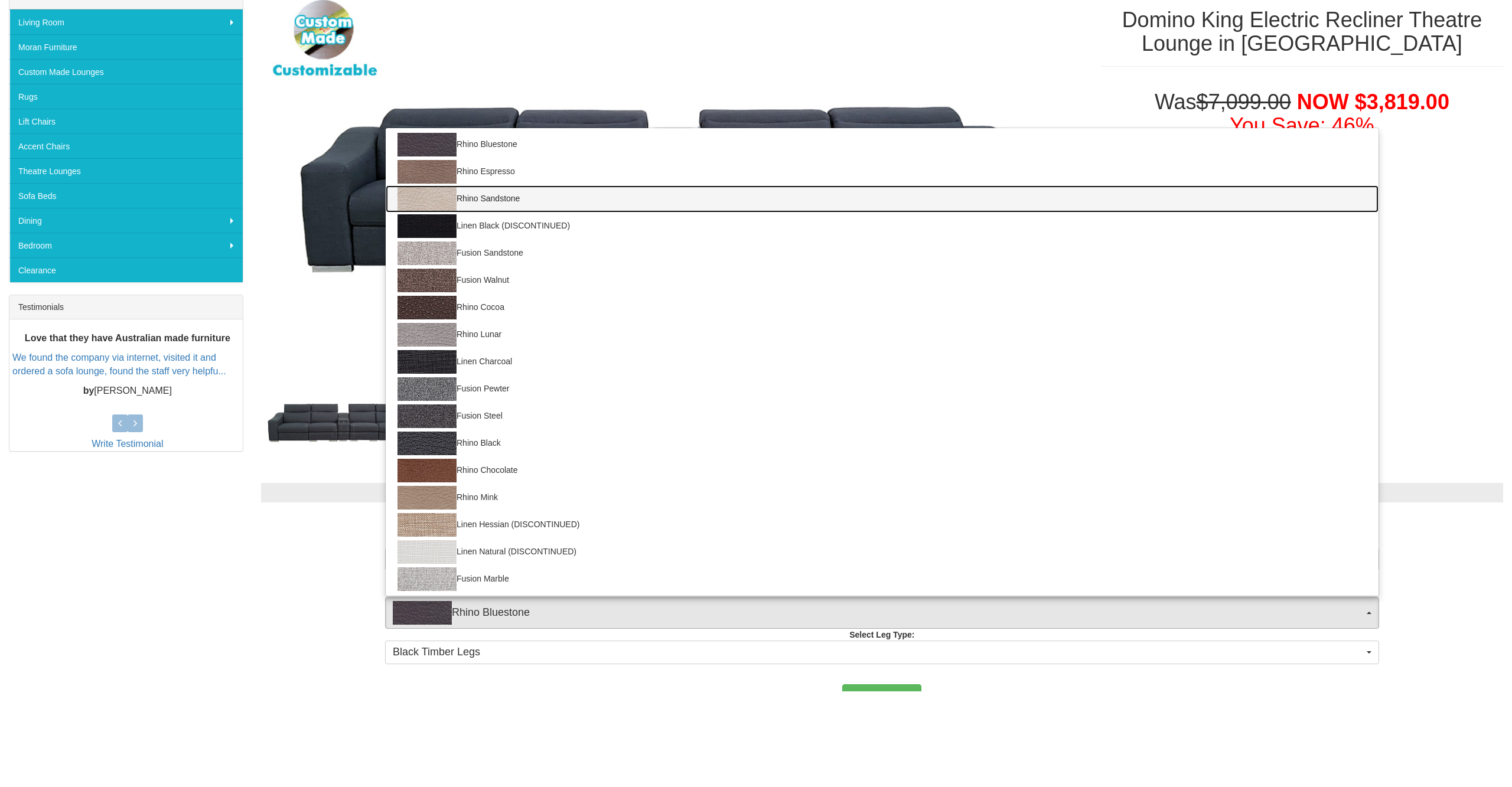
click at [508, 281] on link "Rhino Sandstone" at bounding box center [882, 295] width 993 height 27
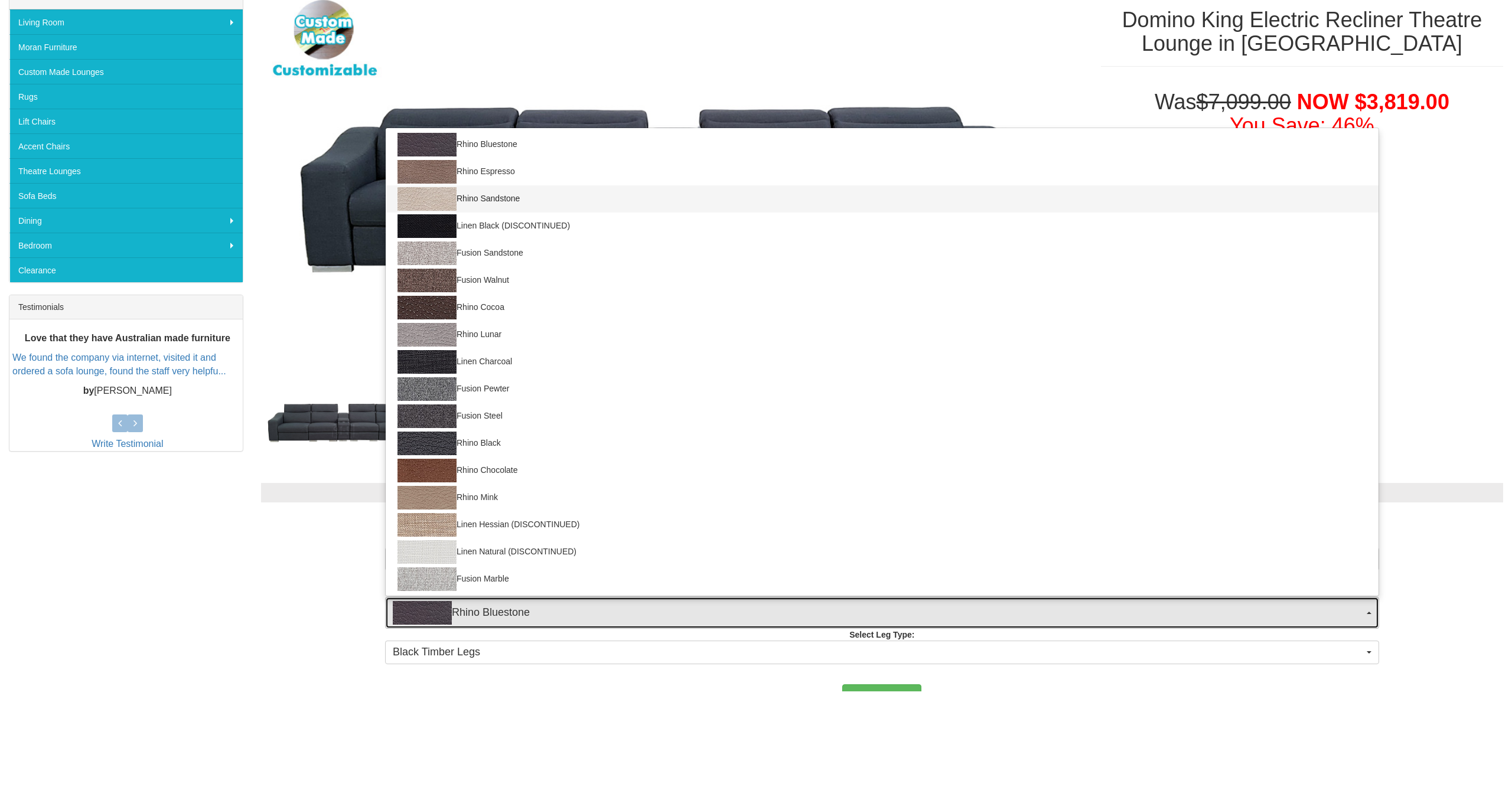
select select "1557"
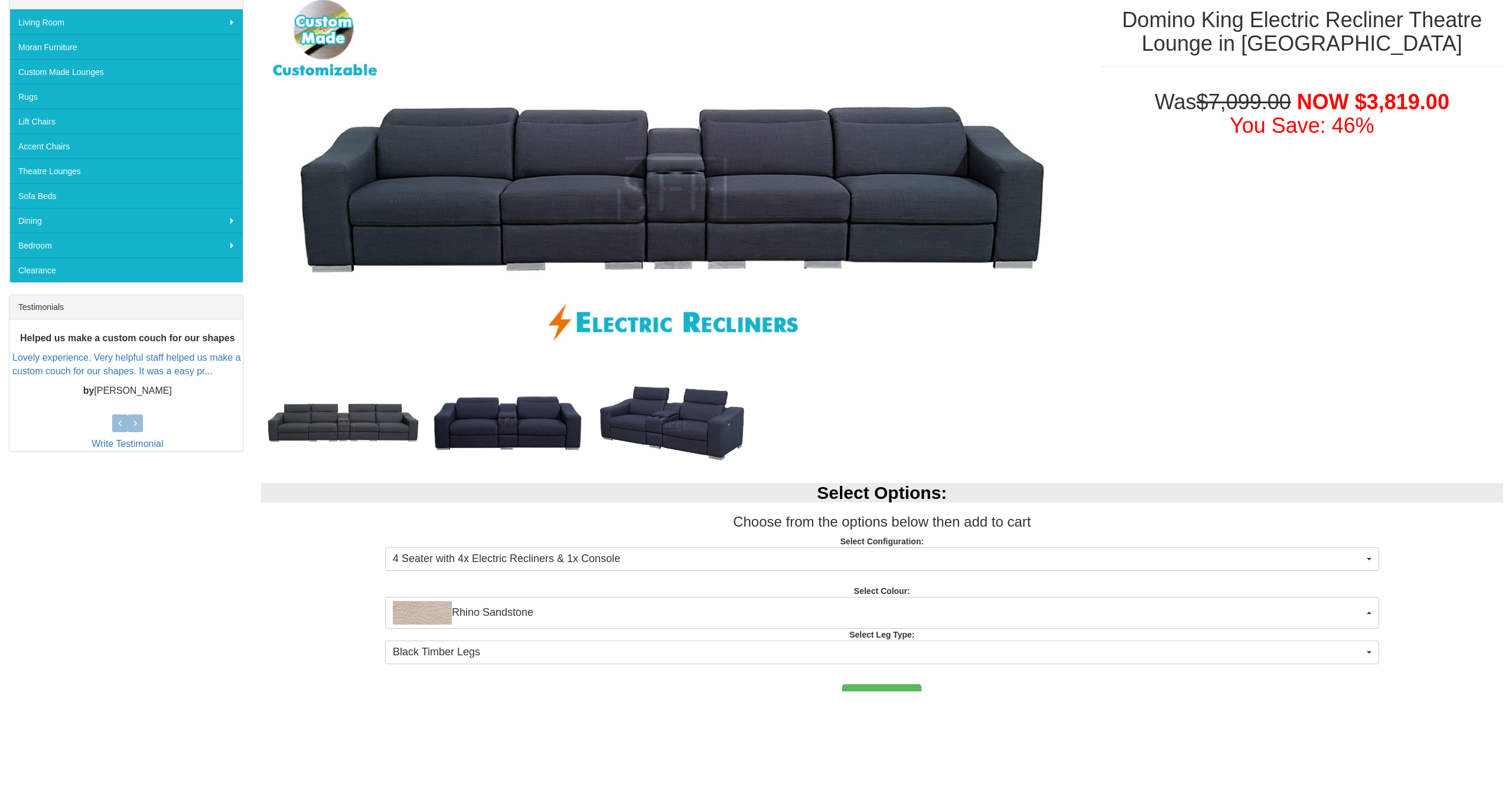
click at [314, 616] on div "Select Options: Choose from the options below then add to cart Select Configura…" at bounding box center [882, 667] width 1260 height 202
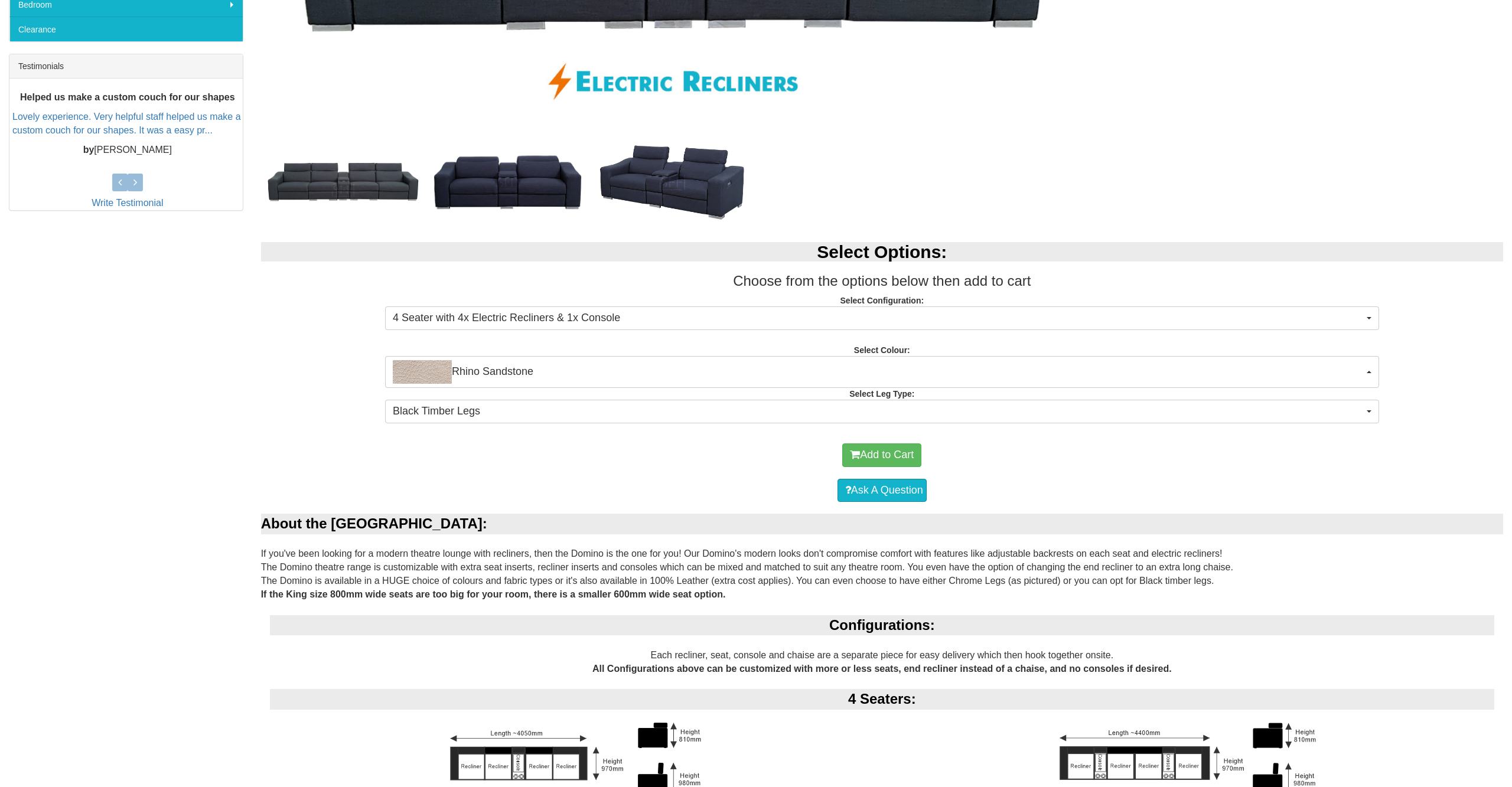
scroll to position [0, 0]
